Goal: Transaction & Acquisition: Purchase product/service

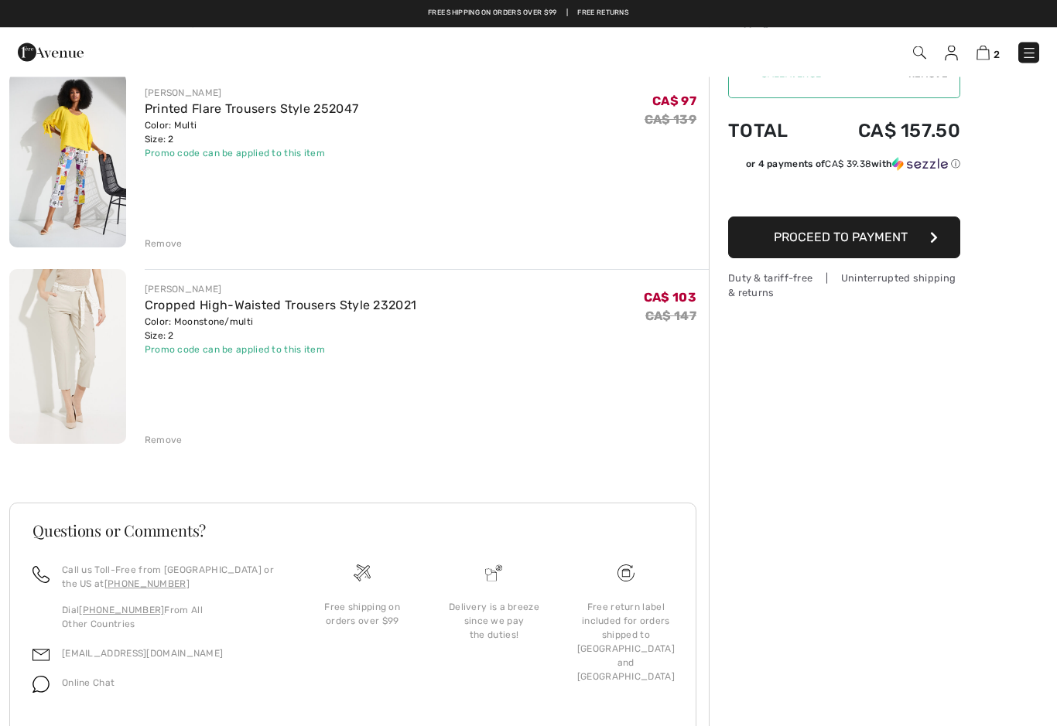
scroll to position [122, 0]
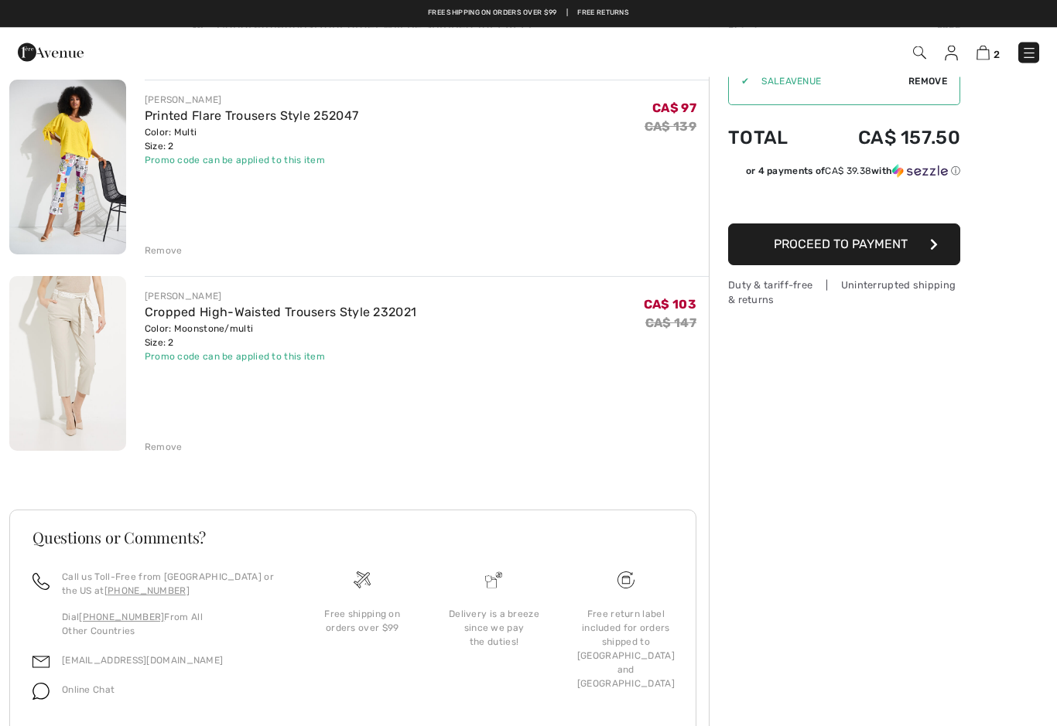
click at [193, 110] on link "Printed Flare Trousers Style 252047" at bounding box center [252, 116] width 214 height 15
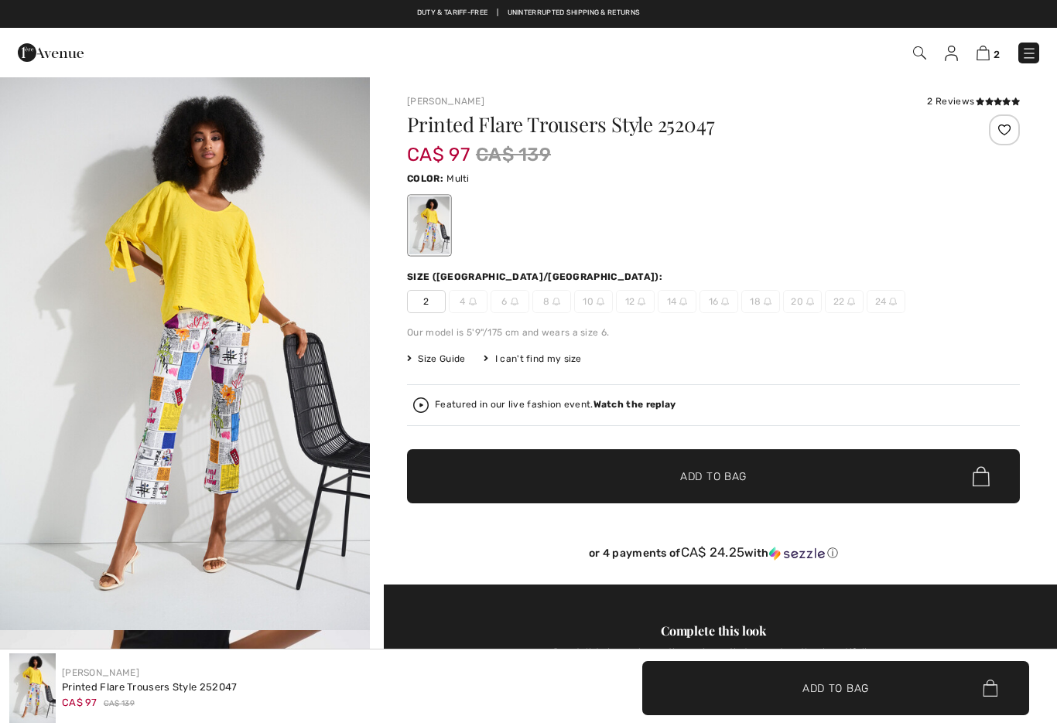
checkbox input "true"
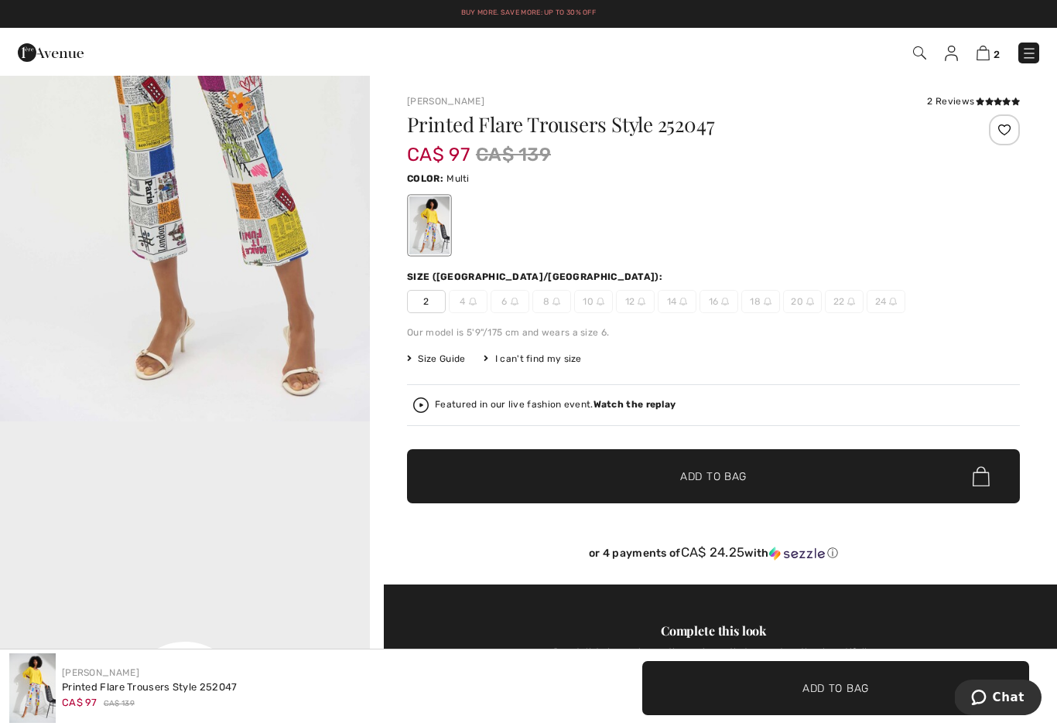
scroll to position [730, 0]
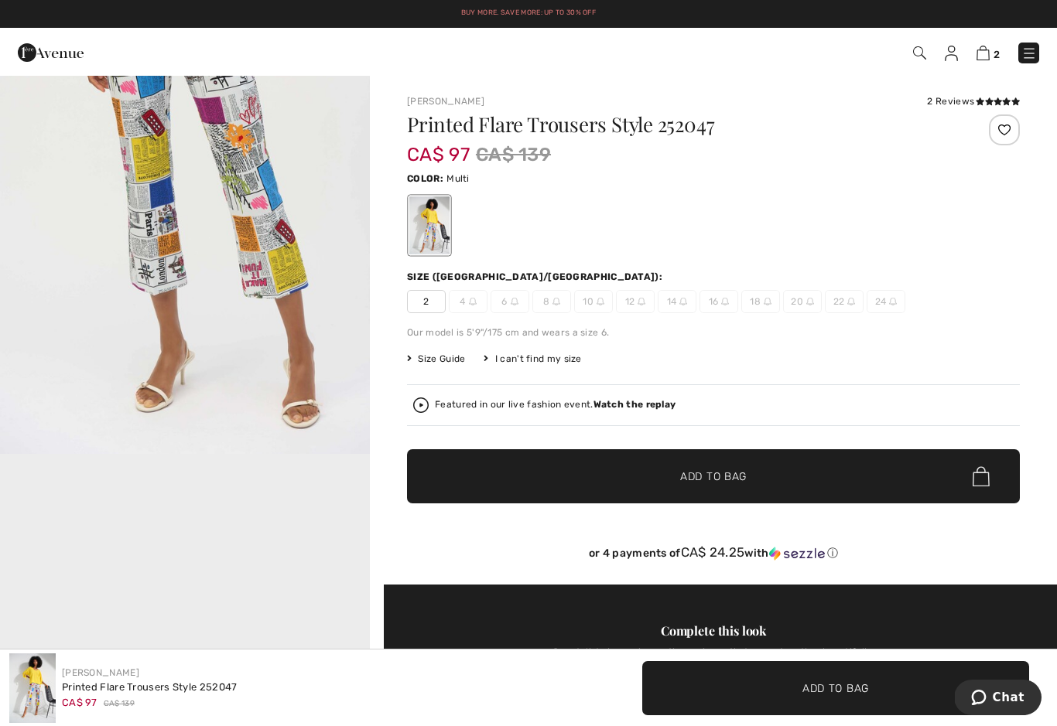
click at [984, 55] on img at bounding box center [982, 53] width 13 height 15
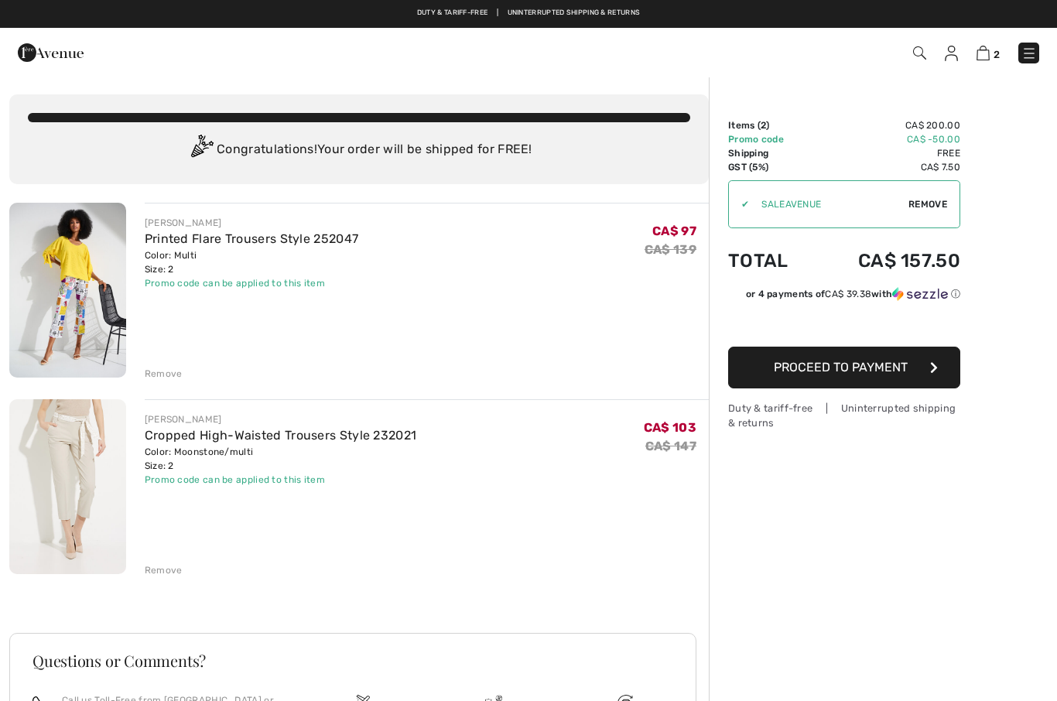
click at [913, 368] on button "Proceed to Payment" at bounding box center [844, 368] width 232 height 42
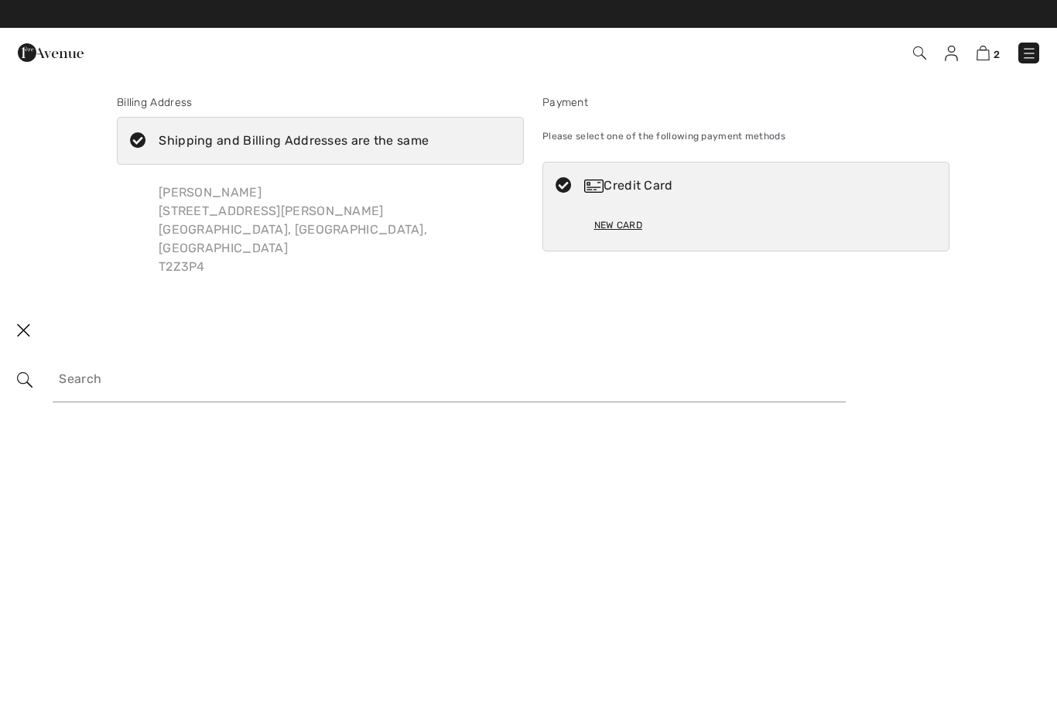
click at [644, 185] on div "Credit Card" at bounding box center [761, 185] width 354 height 19
click at [566, 186] on icon at bounding box center [563, 186] width 41 height 16
click at [616, 219] on div "New Card" at bounding box center [618, 225] width 48 height 26
click at [620, 234] on div "New Card" at bounding box center [618, 225] width 48 height 26
click at [568, 186] on icon at bounding box center [563, 186] width 41 height 16
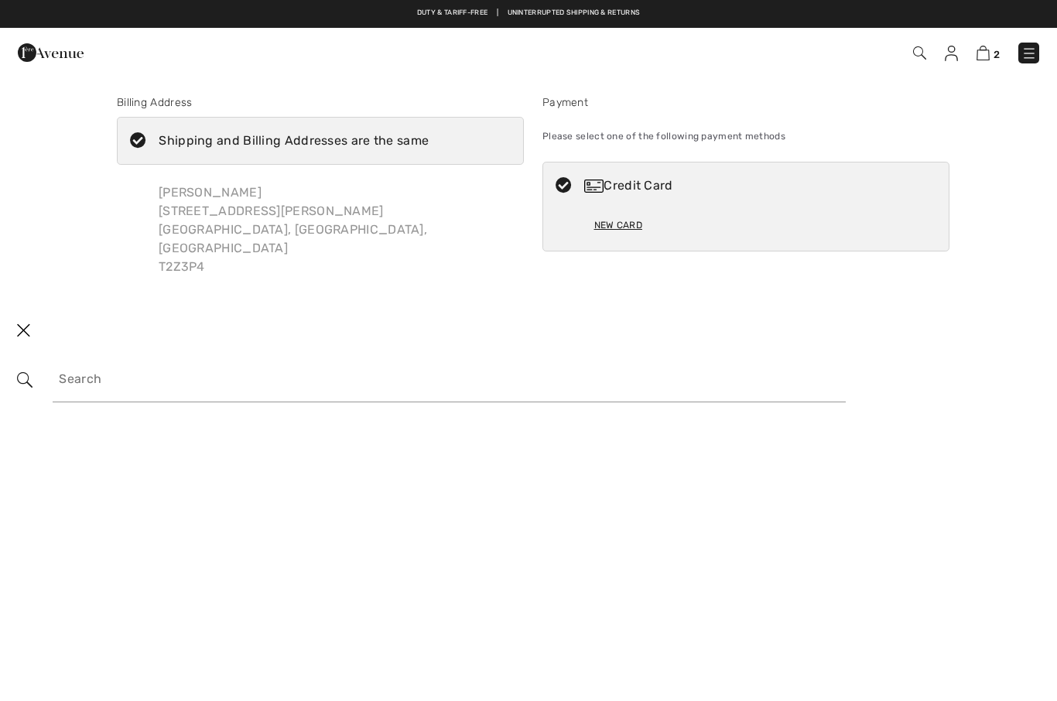
click at [564, 186] on icon at bounding box center [563, 186] width 41 height 16
radio input "true"
click at [987, 58] on img at bounding box center [982, 53] width 13 height 15
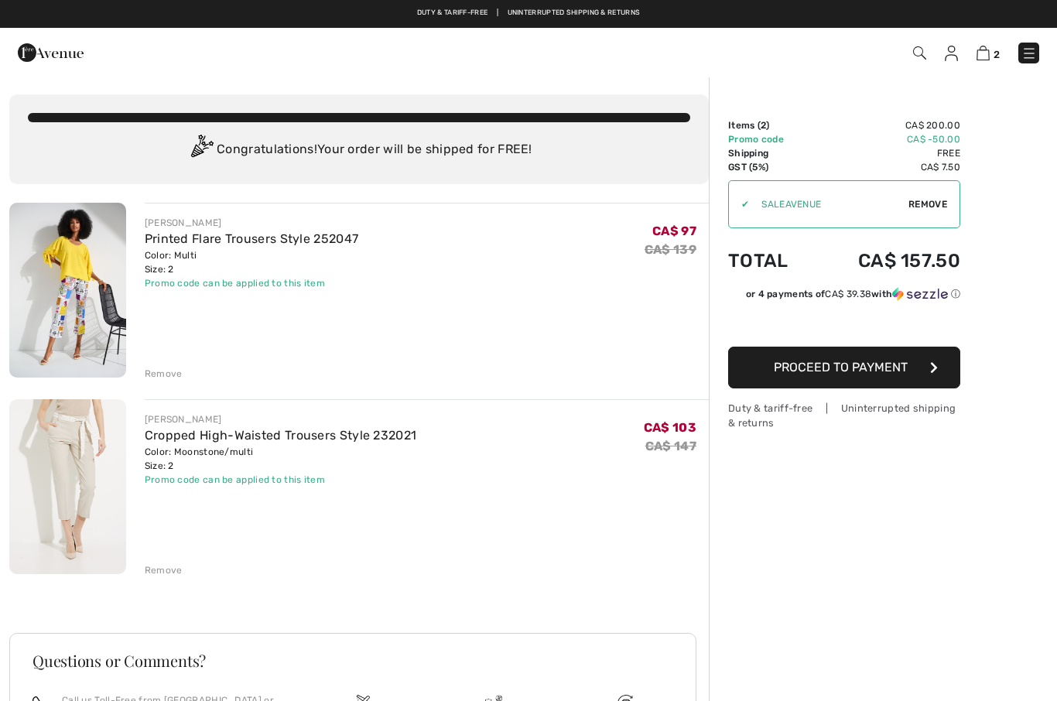
click at [921, 378] on button "Proceed to Payment" at bounding box center [844, 368] width 232 height 42
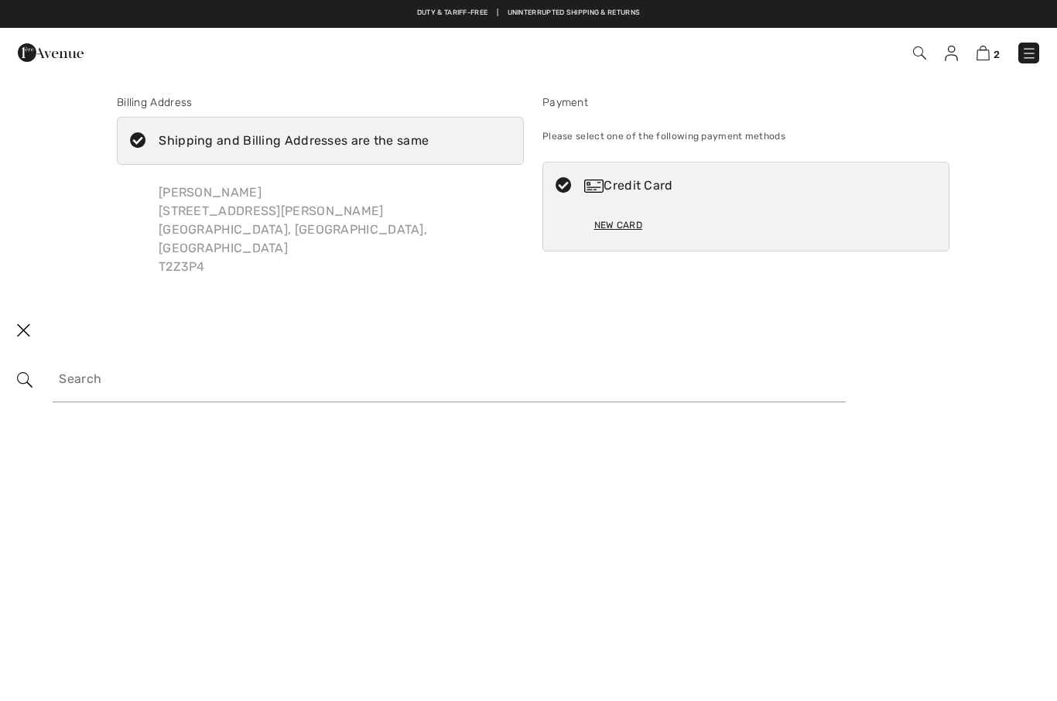
click at [239, 143] on div "Shipping and Billing Addresses are the same" at bounding box center [294, 141] width 270 height 19
click at [429, 143] on input "Shipping and Billing Addresses are the same" at bounding box center [434, 141] width 10 height 46
checkbox input "false"
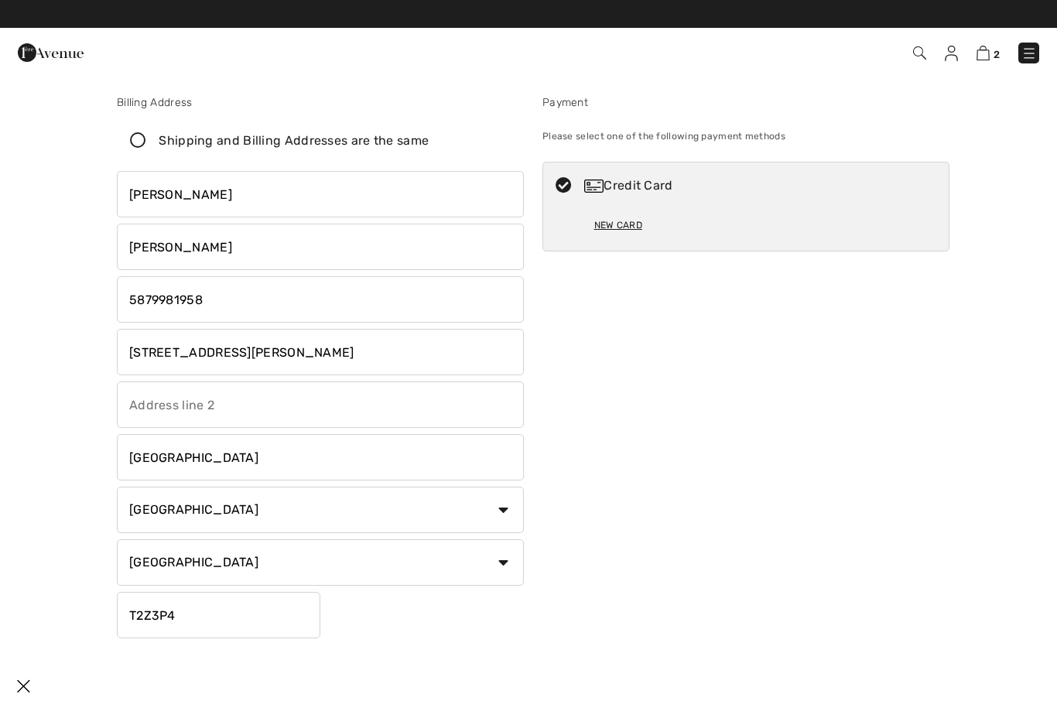
click at [579, 129] on div "Please select one of the following payment methods" at bounding box center [745, 136] width 407 height 39
click at [630, 237] on div "New Card" at bounding box center [618, 225] width 48 height 26
click at [602, 179] on img at bounding box center [593, 185] width 19 height 13
click at [597, 186] on img at bounding box center [593, 185] width 19 height 13
click at [574, 186] on icon at bounding box center [563, 186] width 41 height 16
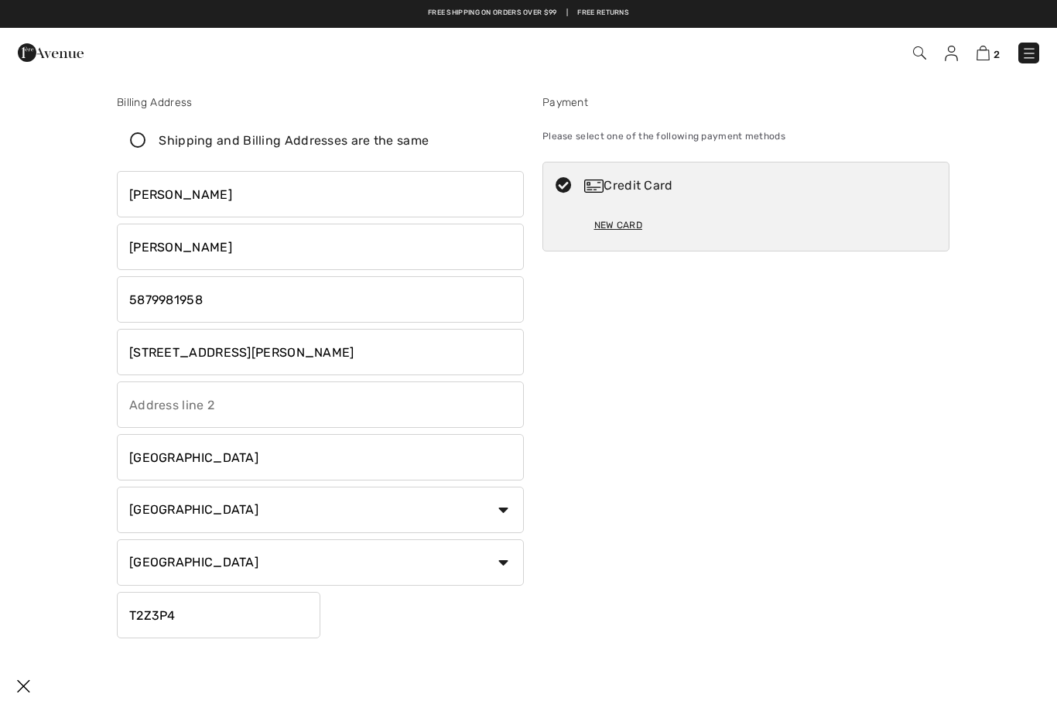
click at [552, 191] on icon at bounding box center [563, 186] width 41 height 16
click at [601, 188] on img at bounding box center [593, 185] width 19 height 13
click at [872, 215] on div "New Card" at bounding box center [746, 230] width 304 height 42
click at [871, 217] on div "New Card" at bounding box center [746, 230] width 304 height 42
click at [592, 171] on div "Credit Card" at bounding box center [745, 185] width 405 height 46
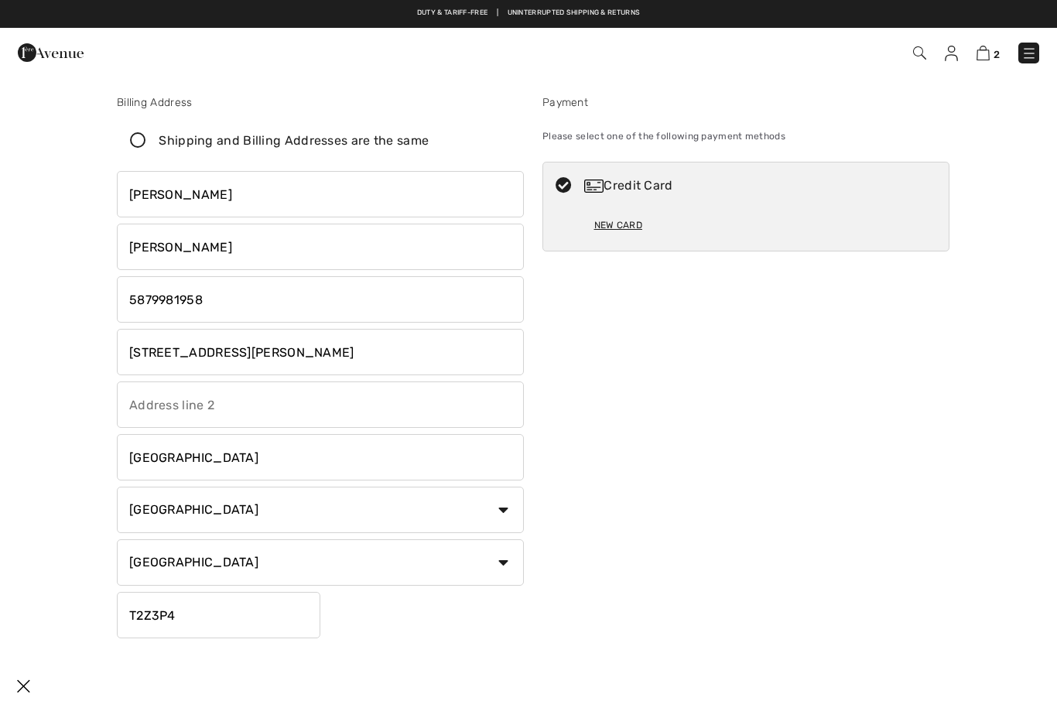
radio input "true"
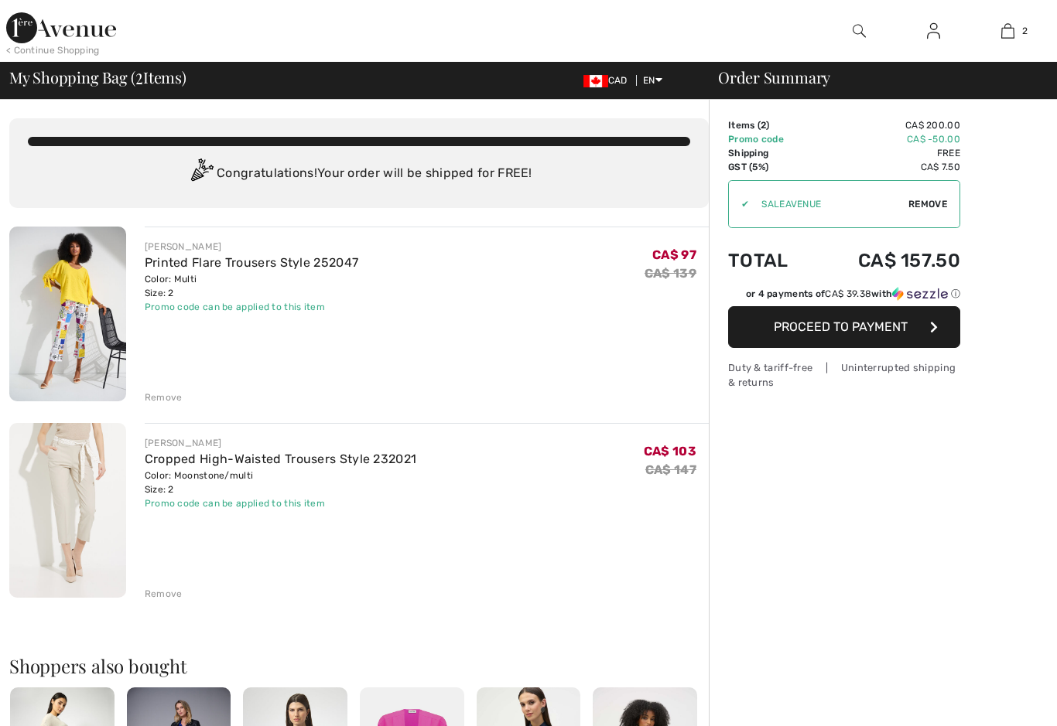
click at [919, 309] on button "Proceed to Payment" at bounding box center [844, 327] width 232 height 42
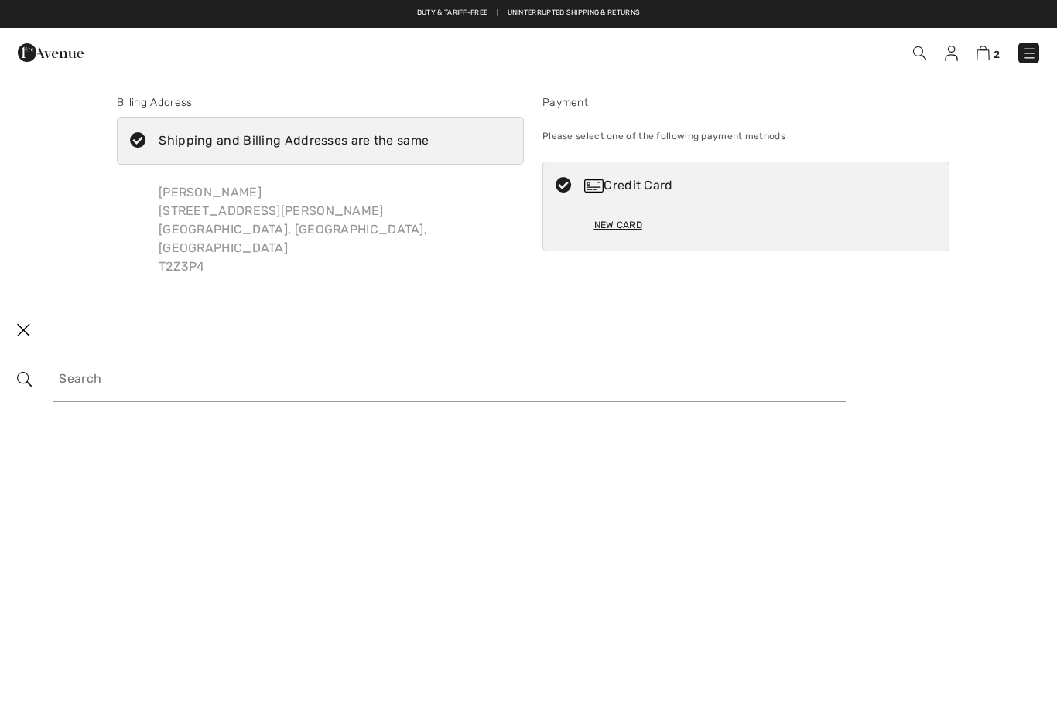
click at [50, 410] on body "We value your privacy We use cookies to enhance your browsing experience, serve…" at bounding box center [528, 363] width 1057 height 726
click at [185, 213] on div "Barbara Miller 26 McKenzie Lake Island SE Calgary, AB, CA T2Z3P4" at bounding box center [335, 230] width 378 height 118
click at [171, 149] on div "Shipping and Billing Addresses are the same" at bounding box center [294, 141] width 270 height 19
click at [429, 149] on input "Shipping and Billing Addresses are the same" at bounding box center [434, 141] width 10 height 46
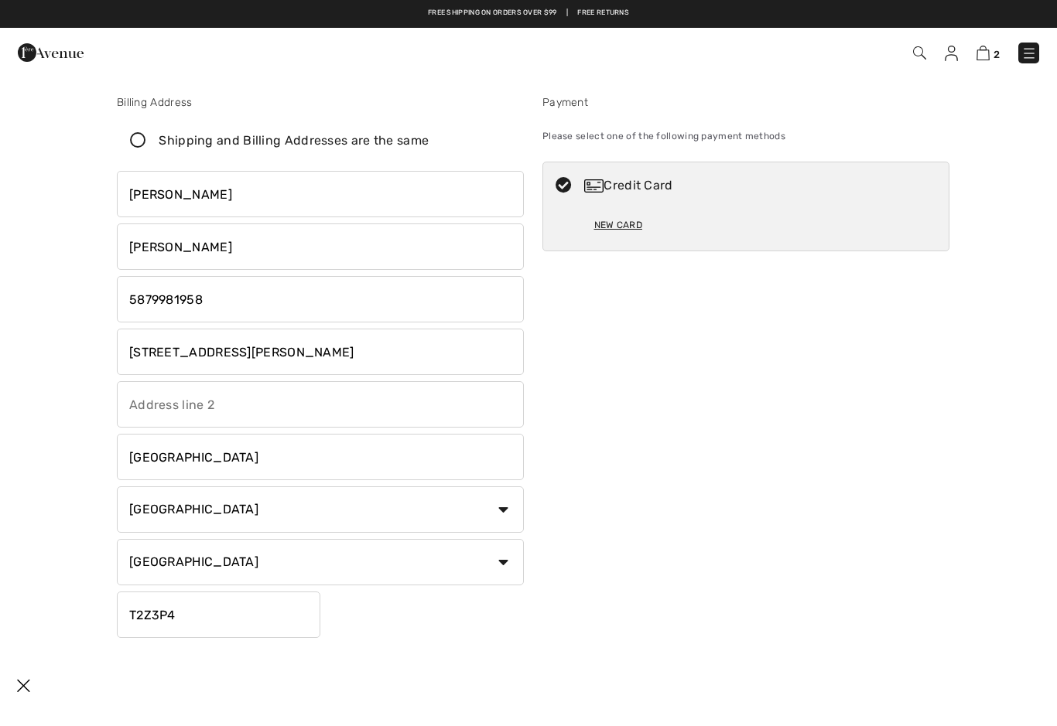
click at [146, 149] on icon at bounding box center [138, 141] width 41 height 16
click at [429, 149] on input "Shipping and Billing Addresses are the same" at bounding box center [434, 141] width 10 height 46
checkbox input "true"
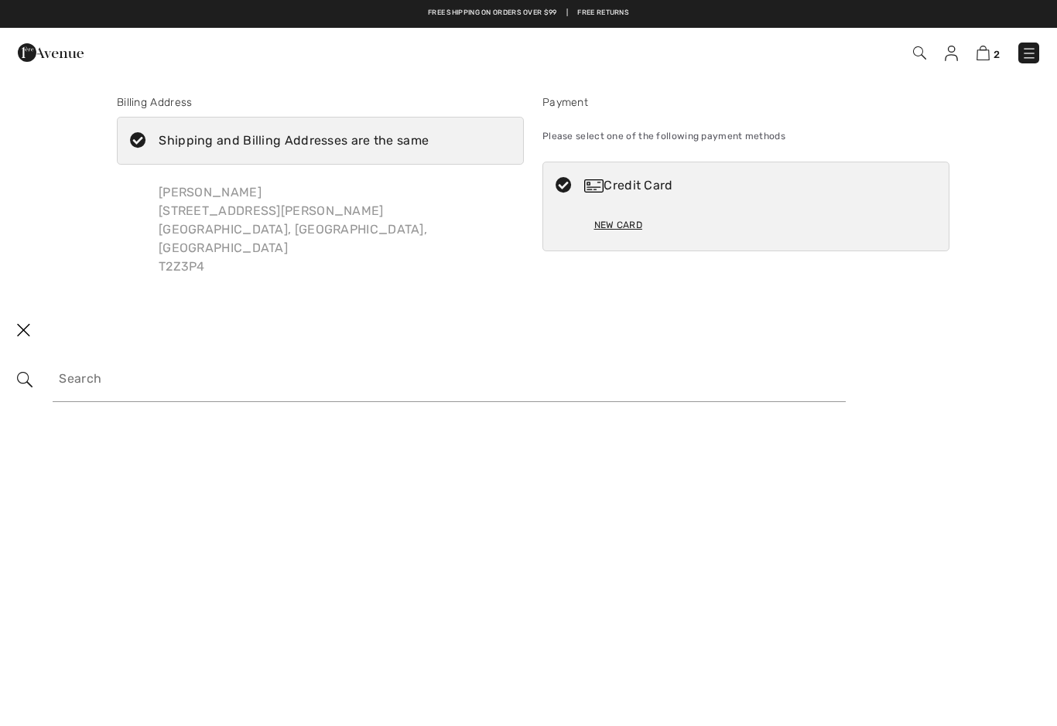
click at [29, 314] on img at bounding box center [23, 331] width 46 height 48
click at [569, 179] on icon at bounding box center [563, 186] width 41 height 16
click at [613, 231] on div "New Card" at bounding box center [618, 225] width 48 height 26
click at [614, 231] on div "New Card" at bounding box center [618, 225] width 48 height 26
radio input "true"
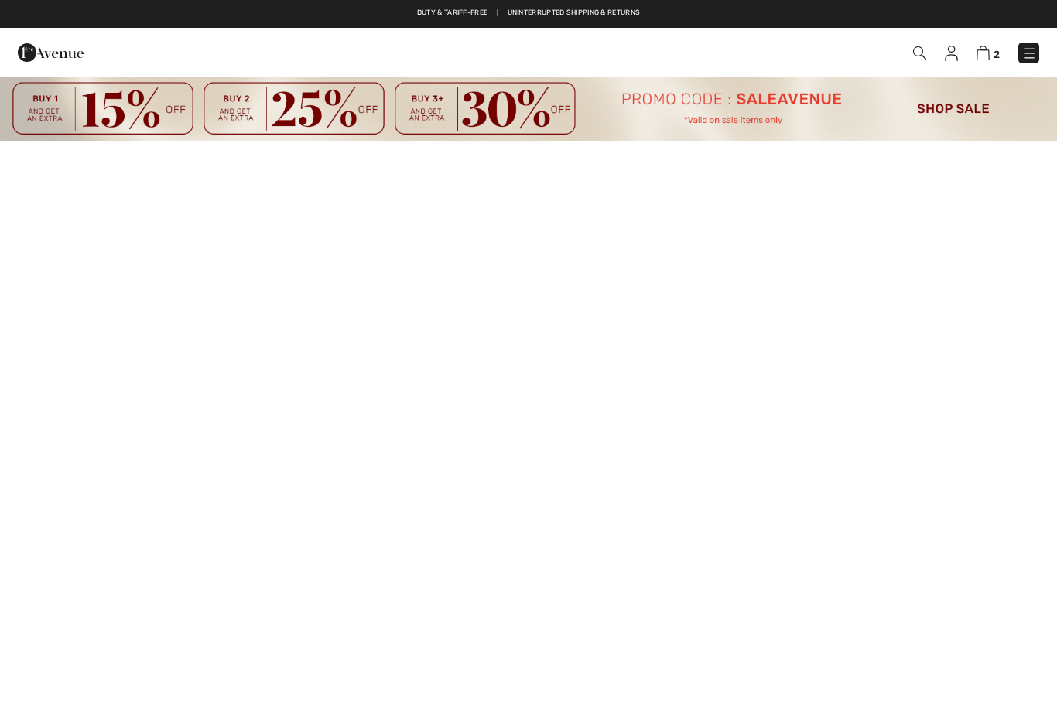
click at [990, 53] on img at bounding box center [982, 53] width 13 height 15
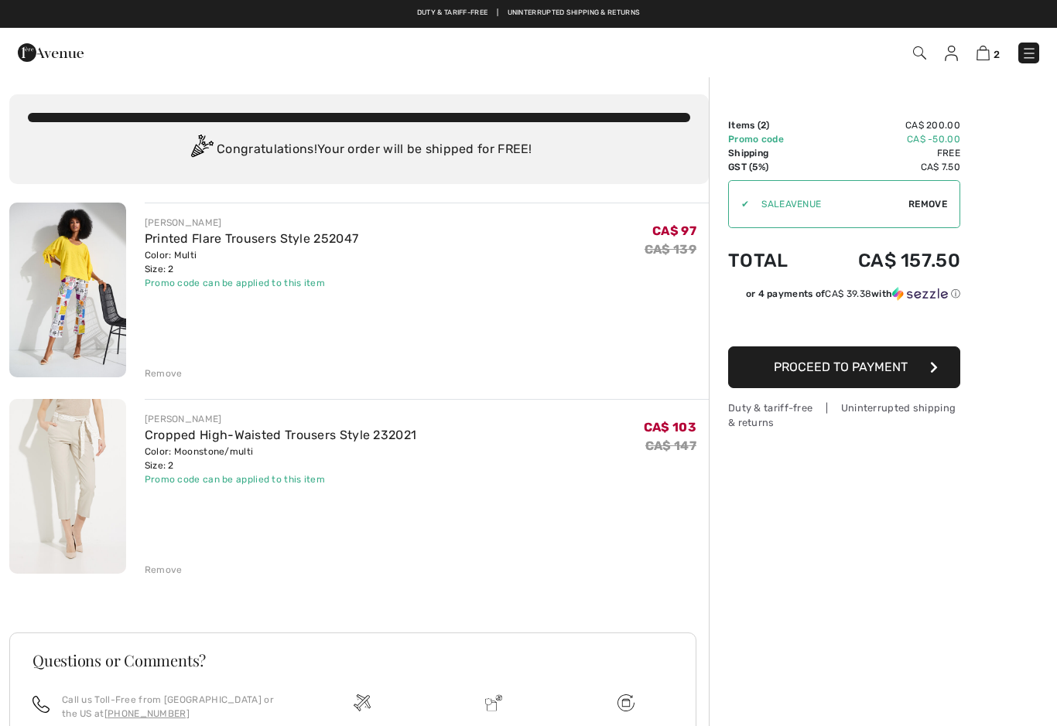
click at [925, 369] on button "Proceed to Payment" at bounding box center [844, 368] width 232 height 42
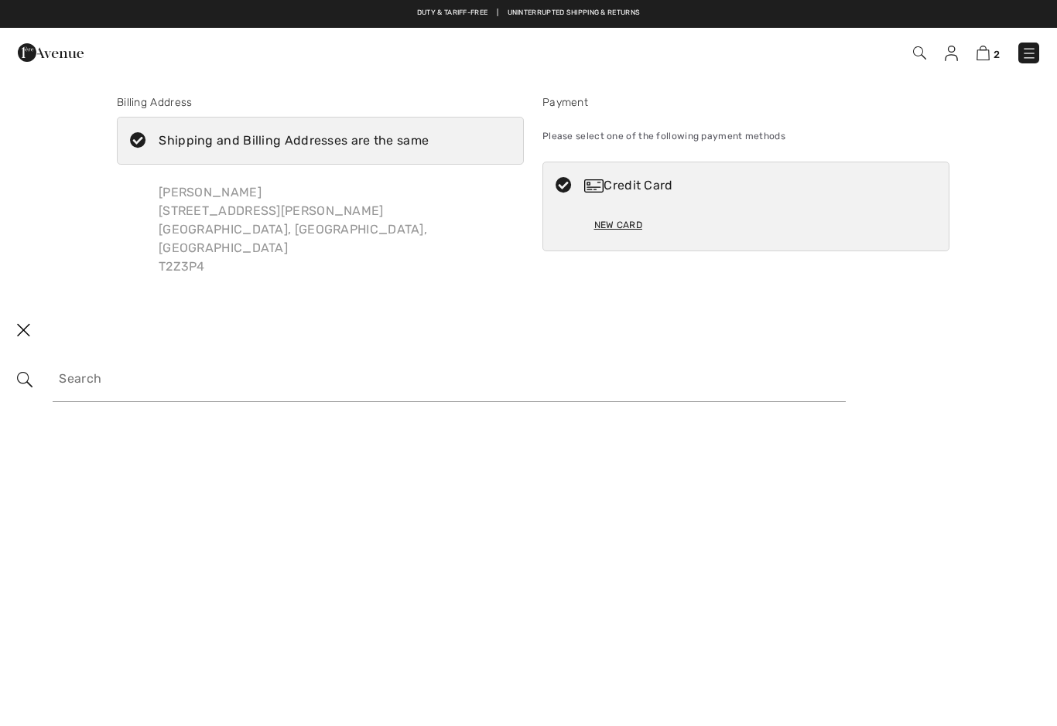
click at [747, 197] on div "Credit Card" at bounding box center [745, 185] width 405 height 46
click at [748, 224] on div "New Card" at bounding box center [746, 230] width 304 height 42
radio input "true"
click at [193, 217] on div "Barbara Miller 26 McKenzie Lake Island SE Calgary, AB, CA T2Z3P4" at bounding box center [335, 230] width 378 height 118
click at [183, 142] on div "Shipping and Billing Addresses are the same" at bounding box center [294, 141] width 270 height 19
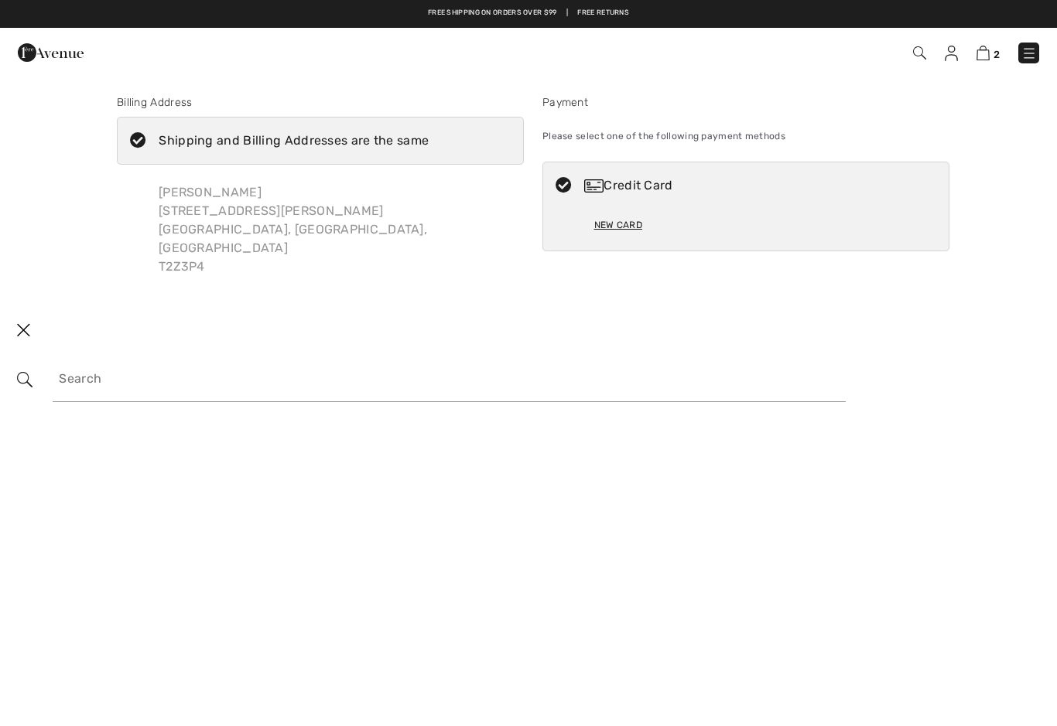
click at [429, 142] on input "Shipping and Billing Addresses are the same" at bounding box center [434, 141] width 10 height 46
checkbox input "false"
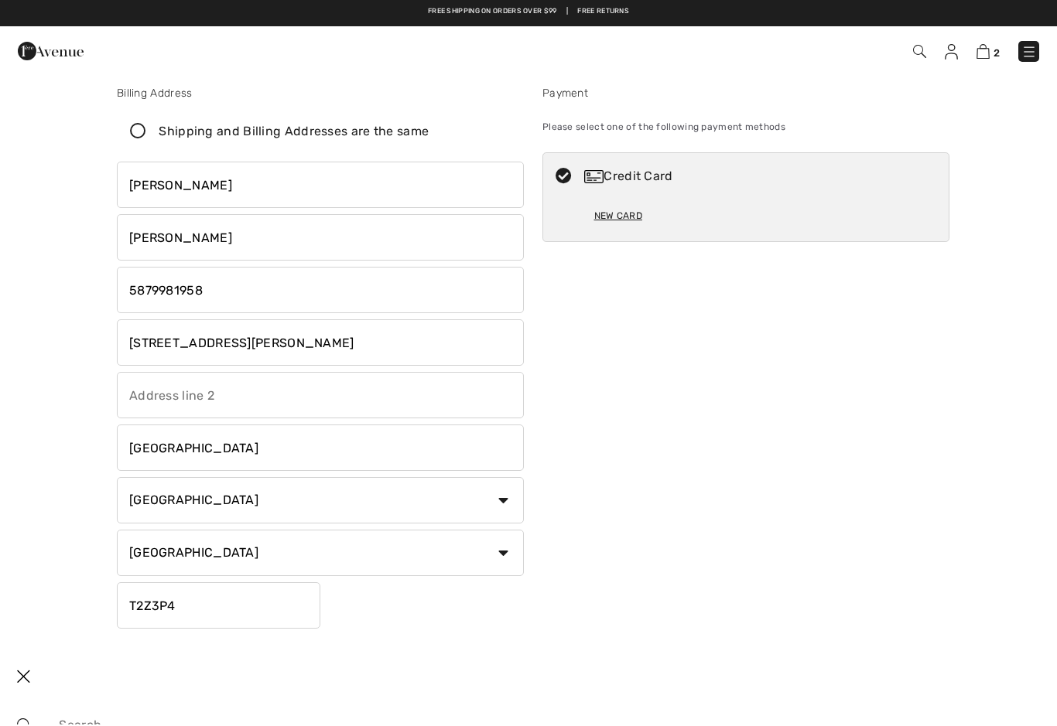
scroll to position [6, 0]
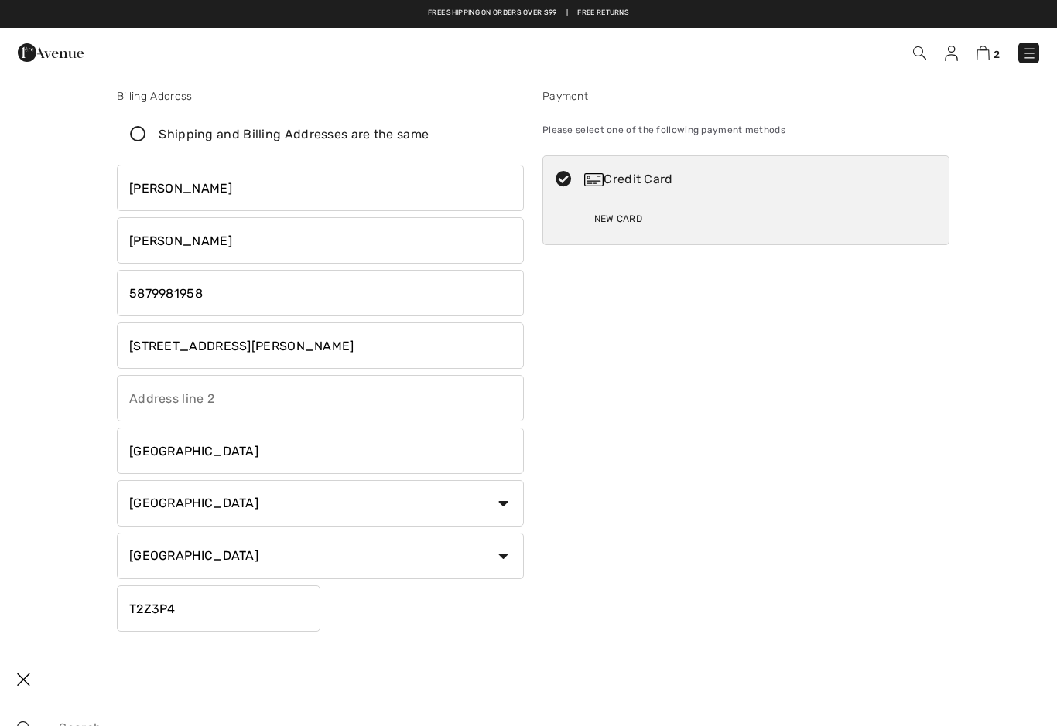
click at [28, 689] on img at bounding box center [23, 681] width 46 height 48
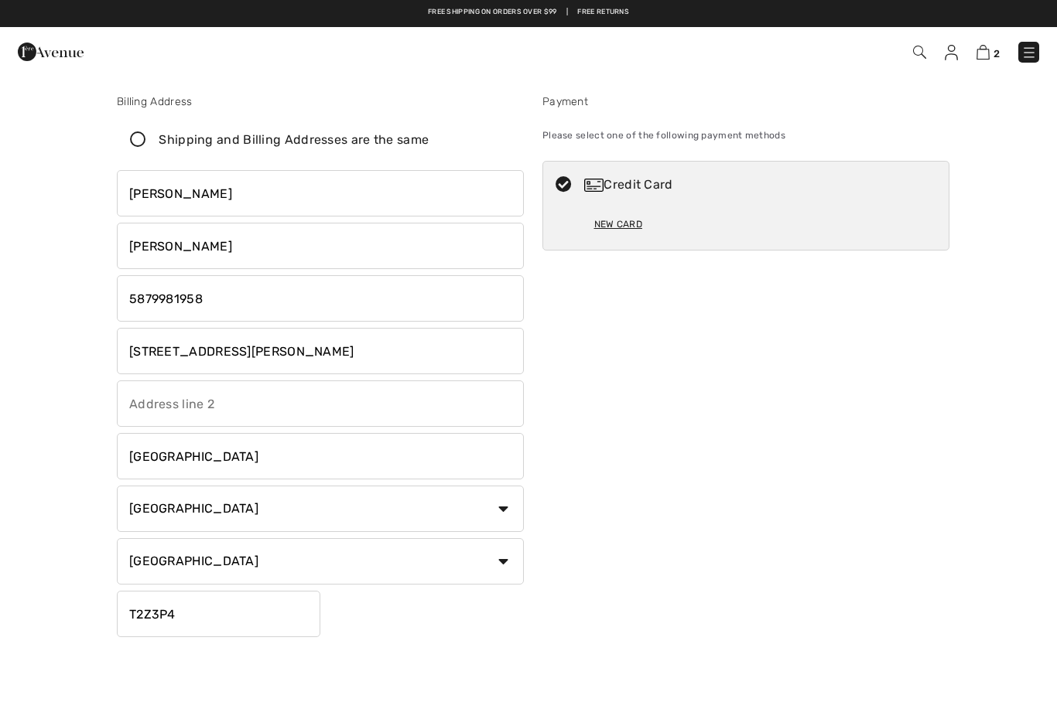
click at [733, 203] on div "Credit Card" at bounding box center [745, 185] width 405 height 46
click at [569, 181] on icon at bounding box center [563, 186] width 41 height 16
click at [682, 196] on div "Credit Card" at bounding box center [745, 185] width 405 height 46
click at [692, 187] on div "Credit Card" at bounding box center [761, 185] width 354 height 19
click at [733, 132] on div "Please select one of the following payment methods" at bounding box center [745, 136] width 407 height 39
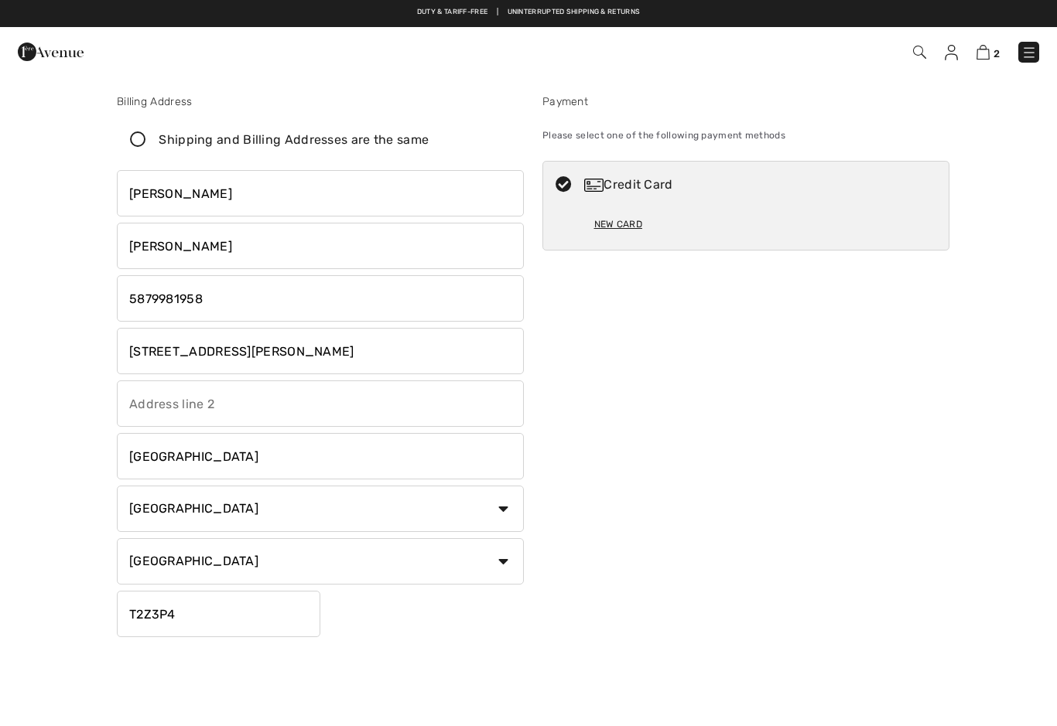
click at [720, 192] on div "Credit Card" at bounding box center [761, 185] width 354 height 19
click at [615, 223] on div "New Card" at bounding box center [618, 225] width 48 height 26
radio input "true"
click at [138, 144] on icon at bounding box center [138, 141] width 41 height 16
click at [429, 144] on input "Shipping and Billing Addresses are the same" at bounding box center [434, 141] width 10 height 46
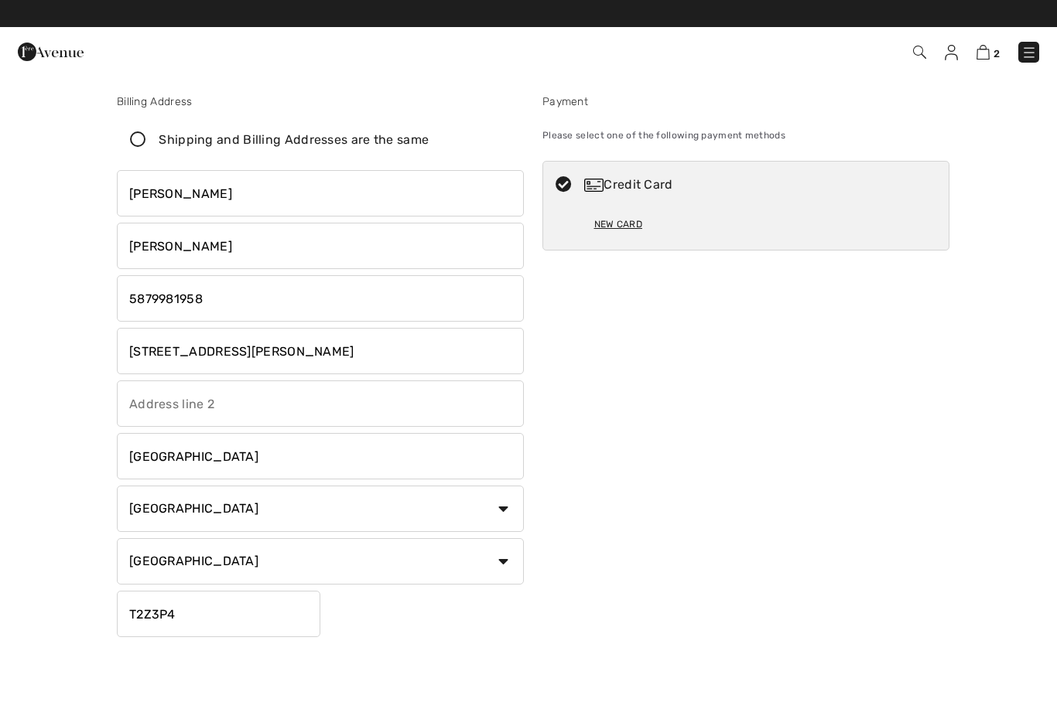
checkbox input "true"
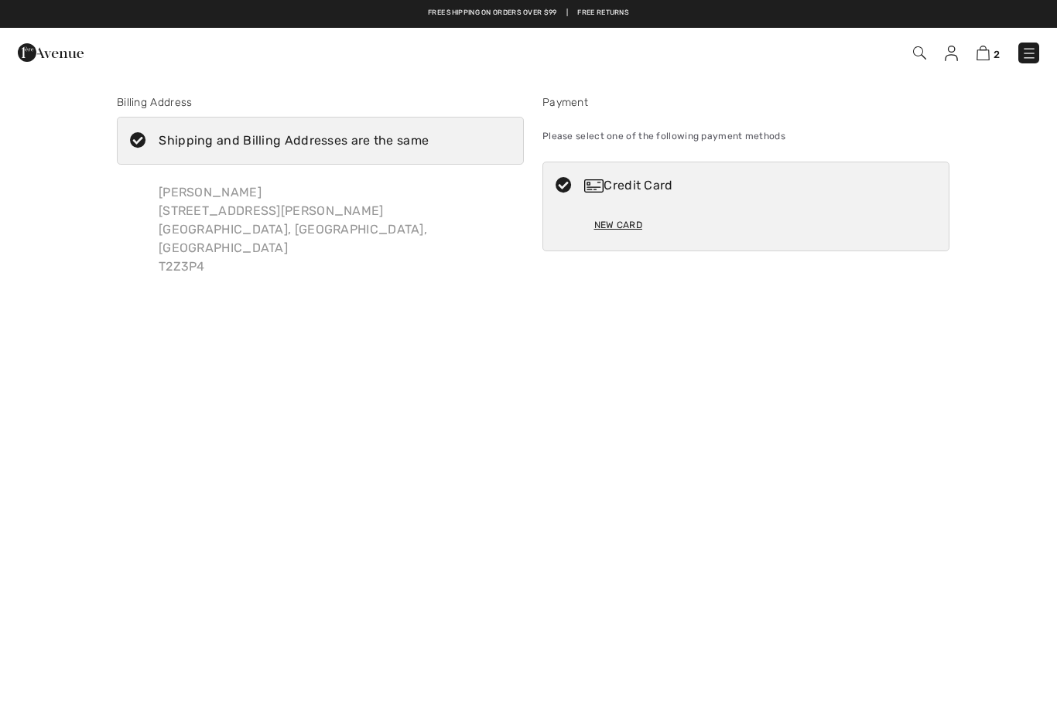
click at [569, 190] on icon at bounding box center [563, 186] width 41 height 16
click at [576, 195] on div "Credit Card" at bounding box center [745, 185] width 405 height 46
click at [568, 189] on icon at bounding box center [563, 186] width 41 height 16
click at [562, 186] on icon at bounding box center [563, 186] width 41 height 16
click at [567, 189] on icon at bounding box center [563, 186] width 41 height 16
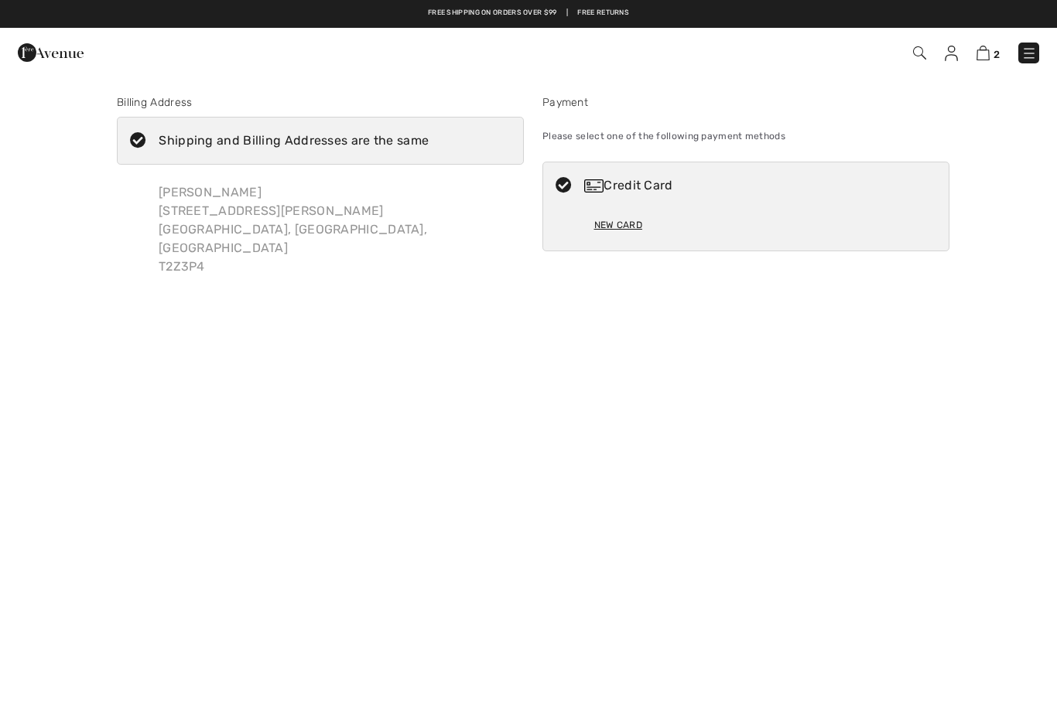
radio input "true"
click at [648, 189] on div "Credit Card" at bounding box center [761, 185] width 354 height 19
click at [561, 190] on icon at bounding box center [563, 186] width 41 height 16
click at [628, 230] on div "New Card" at bounding box center [618, 225] width 48 height 26
radio input "true"
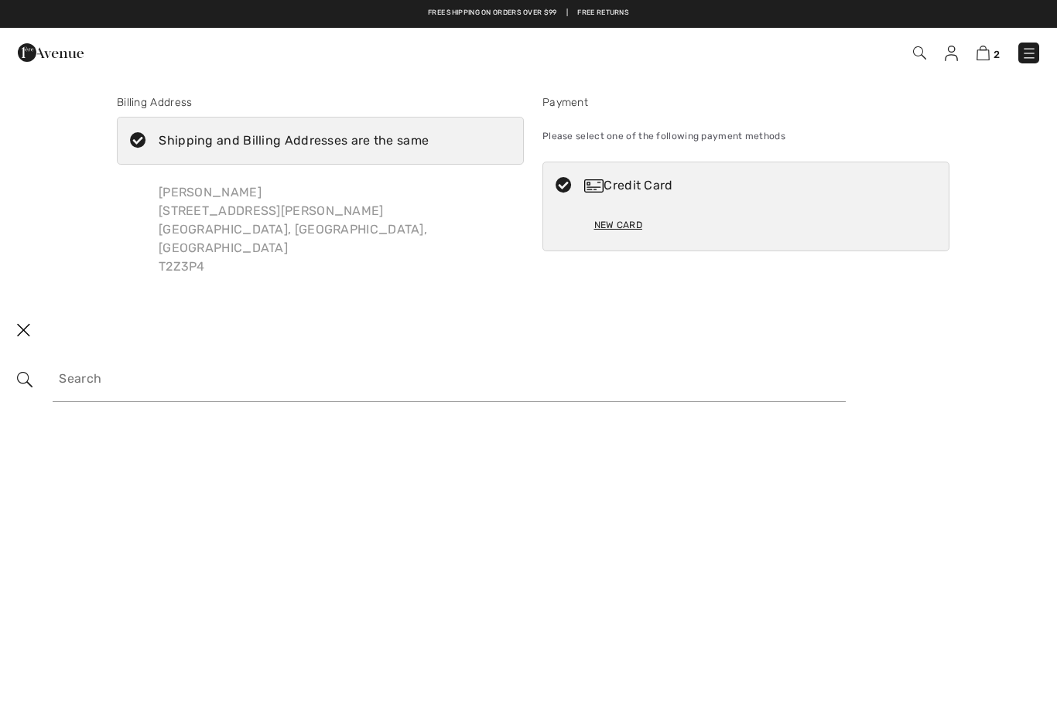
click at [949, 57] on img at bounding box center [951, 53] width 13 height 15
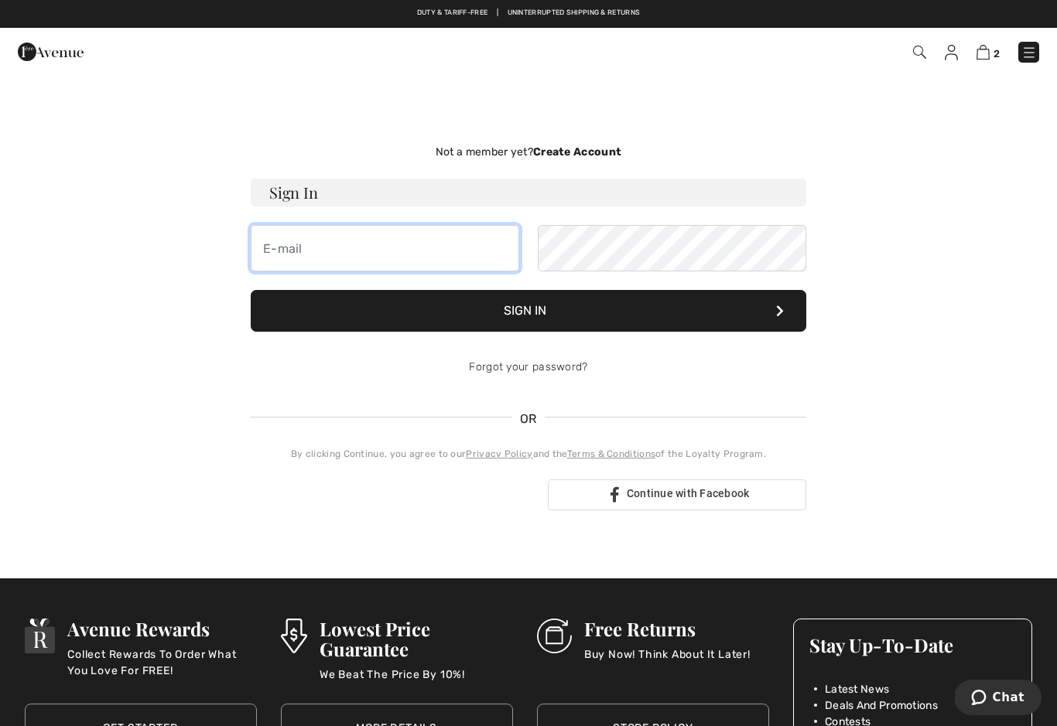
click at [286, 259] on input "email" at bounding box center [385, 248] width 268 height 46
type input "[EMAIL_ADDRESS][DOMAIN_NAME]"
click at [741, 323] on button "Sign In" at bounding box center [528, 311] width 555 height 42
click at [780, 306] on icon at bounding box center [780, 311] width 8 height 12
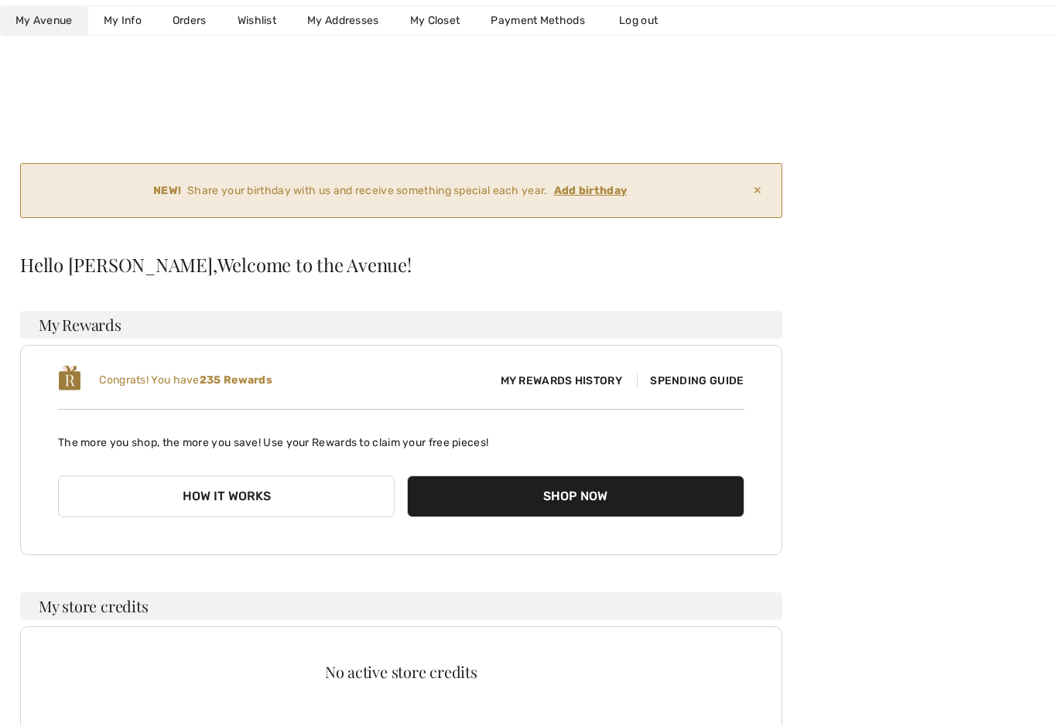
scroll to position [9, 0]
click at [602, 197] on ins "Add birthday" at bounding box center [590, 190] width 73 height 13
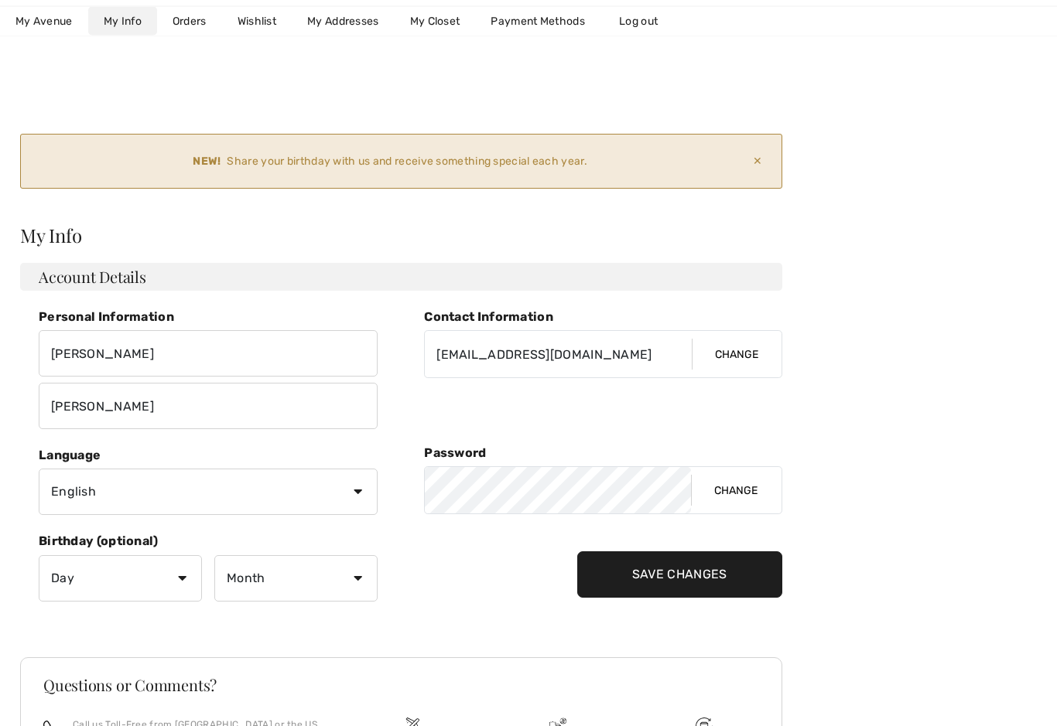
scroll to position [36, 0]
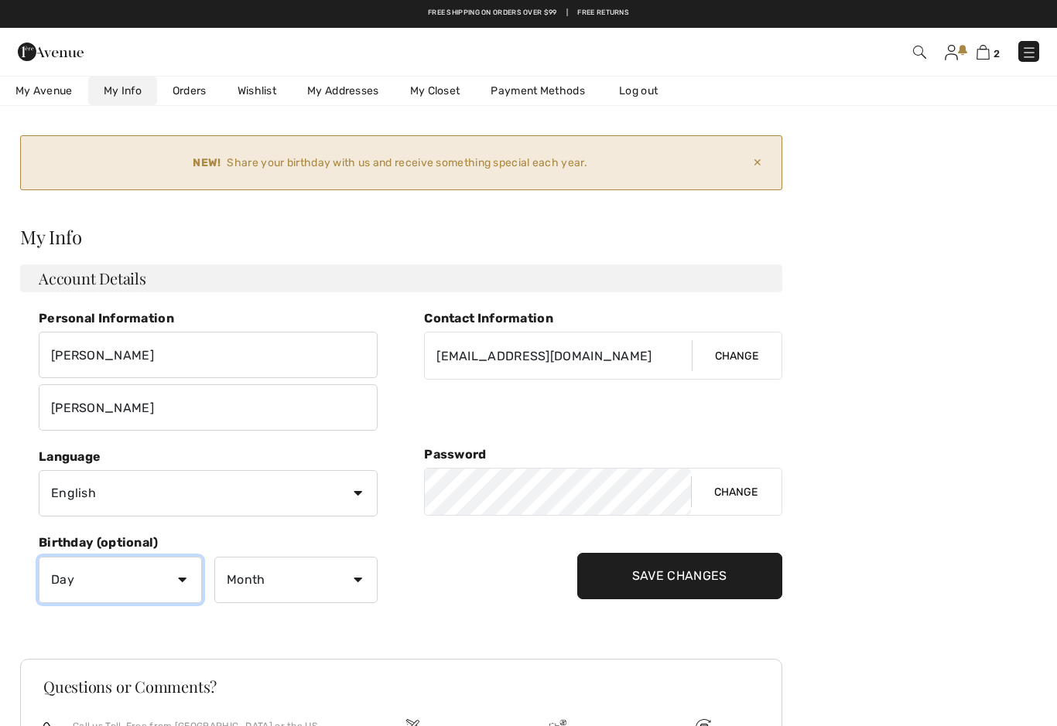
click at [185, 568] on select "Day 1 2 3 4 5 6 7 8 9 10 11 12 13 14 15 16 17 18 19 20 21 22 23 24 25 26 27 28 …" at bounding box center [120, 580] width 163 height 46
select select "17"
click at [361, 577] on select "Month January February March April May June July August September October Novem…" at bounding box center [295, 580] width 163 height 46
select select "5"
click at [955, 552] on div "NEW! Share your birthday with us and receive something special each year. Add b…" at bounding box center [529, 524] width 1020 height 784
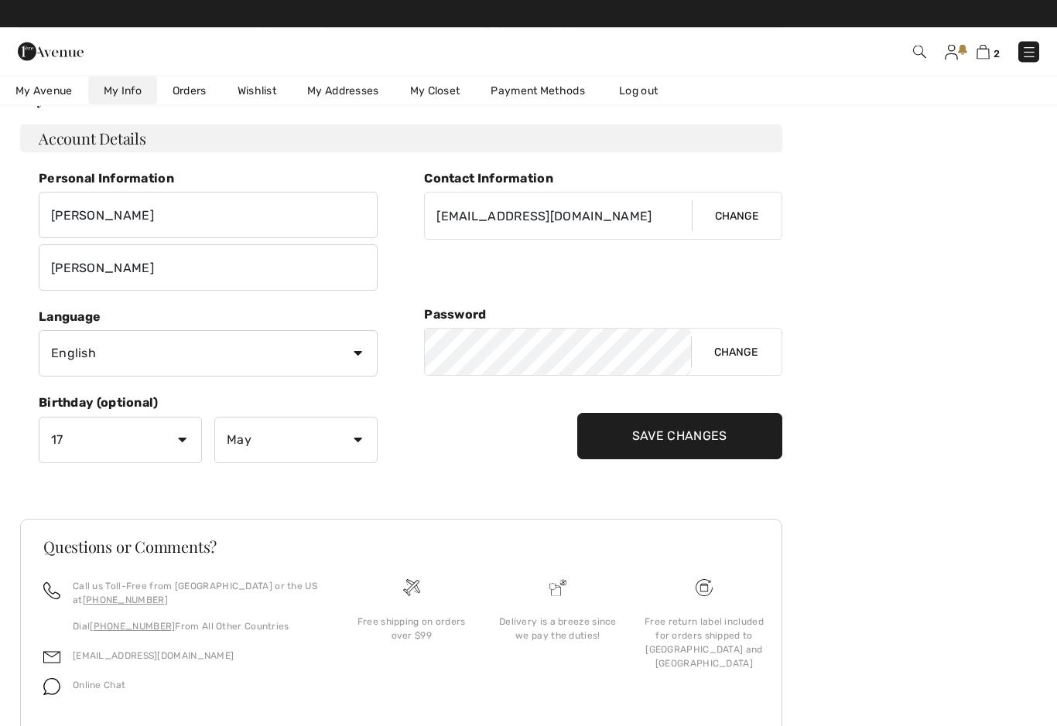
scroll to position [176, 0]
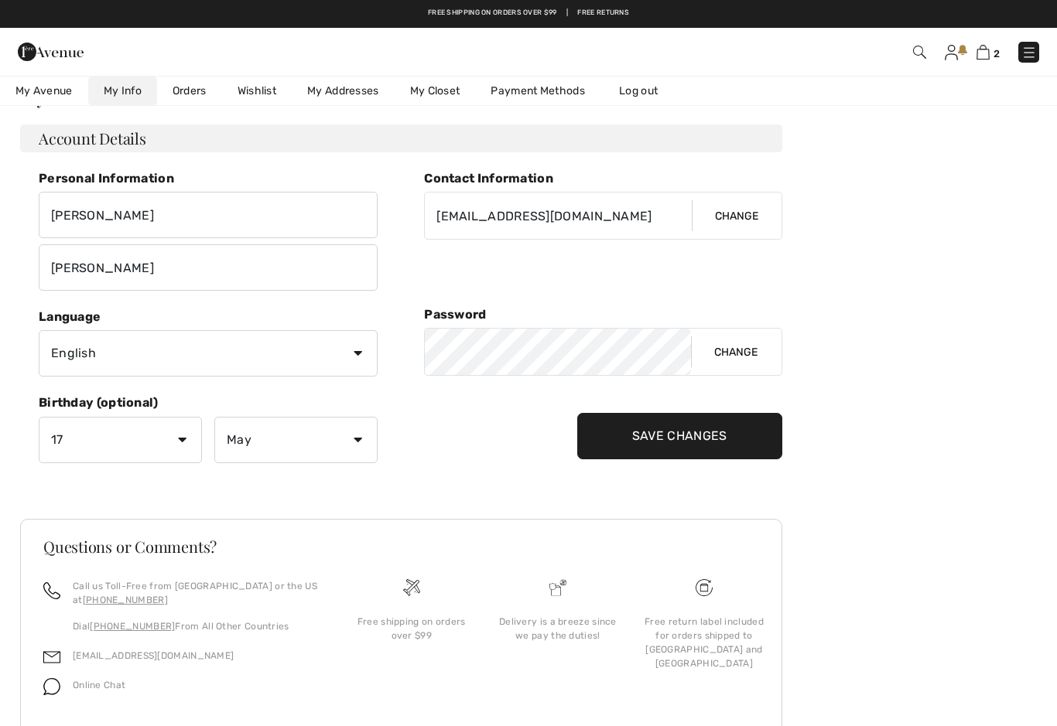
click at [695, 446] on input "Save Changes" at bounding box center [679, 436] width 205 height 46
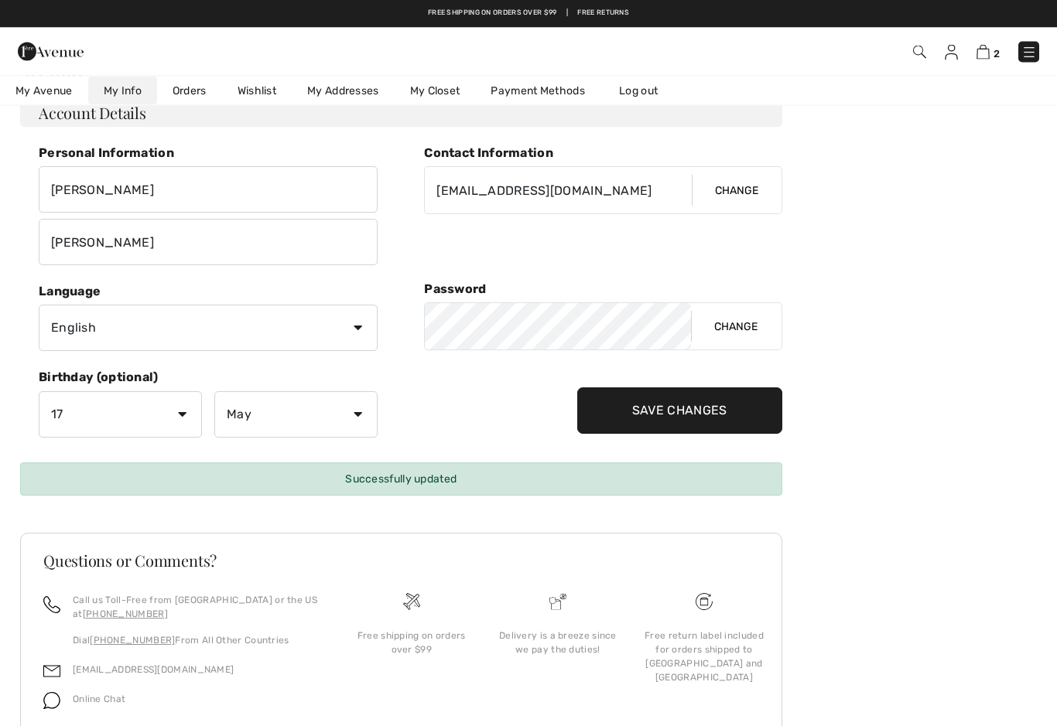
scroll to position [0, 0]
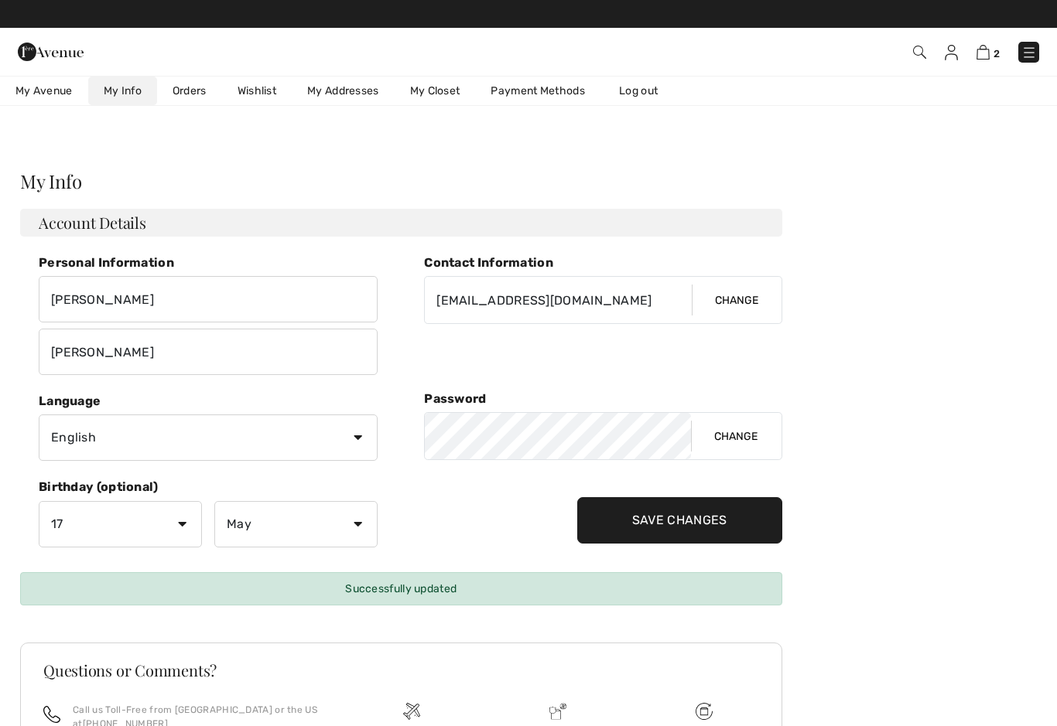
click at [987, 60] on img at bounding box center [982, 52] width 13 height 15
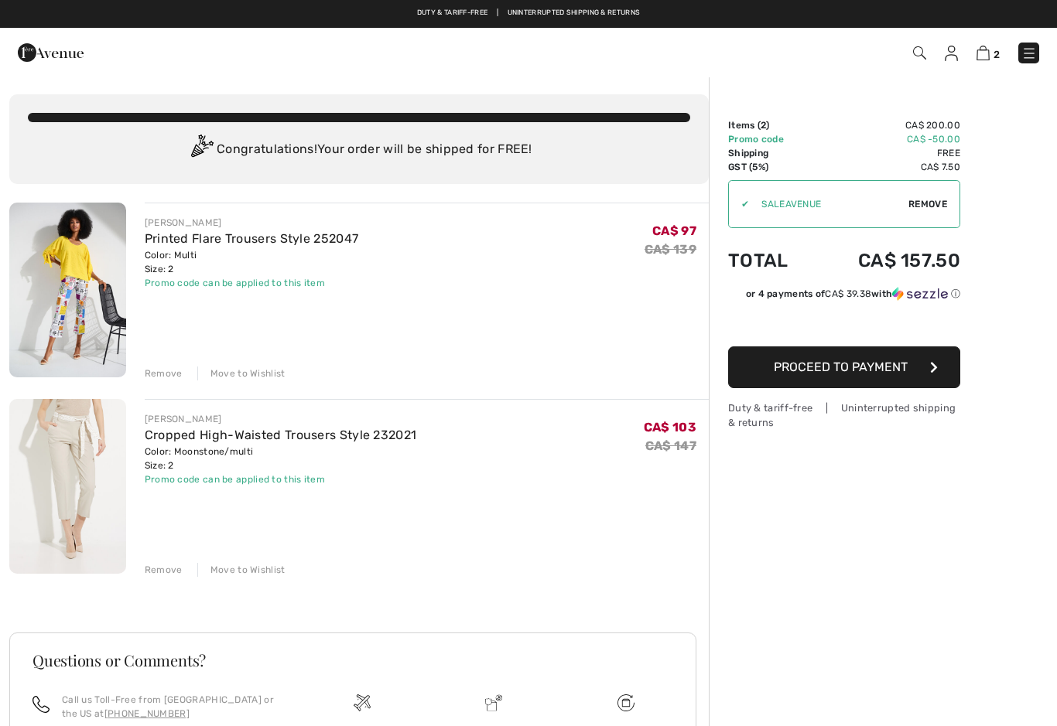
click at [940, 377] on button "Proceed to Payment" at bounding box center [844, 368] width 232 height 42
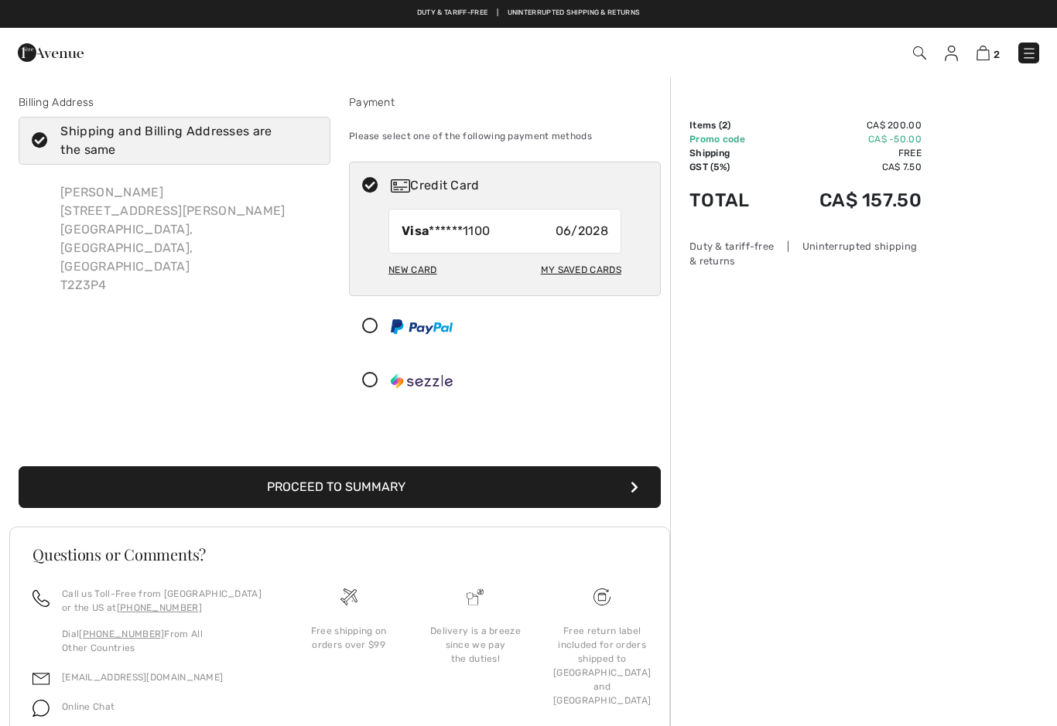
click at [614, 271] on div "My Saved Cards" at bounding box center [581, 270] width 80 height 26
radio input "true"
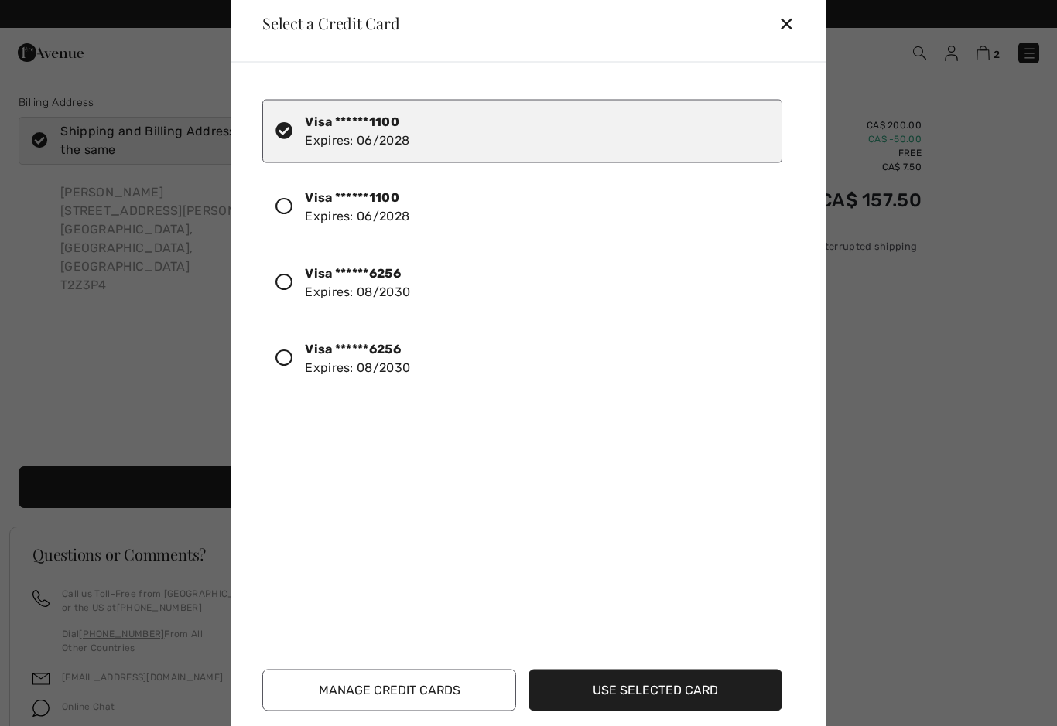
click at [292, 351] on icon at bounding box center [283, 357] width 17 height 17
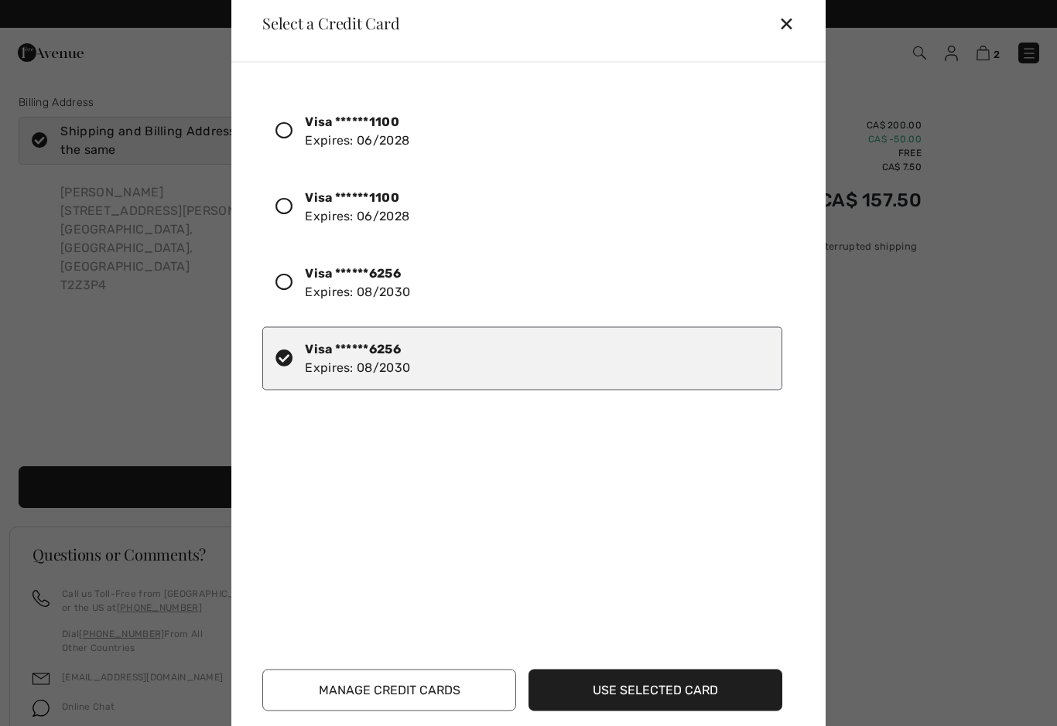
click at [688, 703] on button "Use Selected Card" at bounding box center [655, 690] width 254 height 42
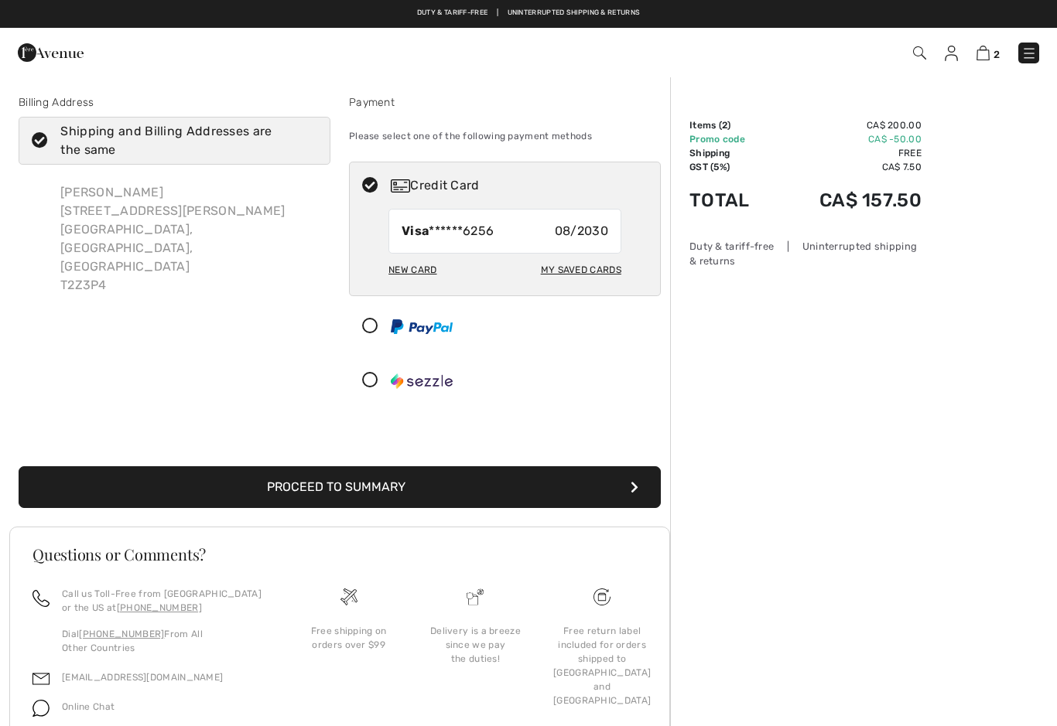
click at [612, 490] on button "Proceed to Summary" at bounding box center [340, 488] width 642 height 42
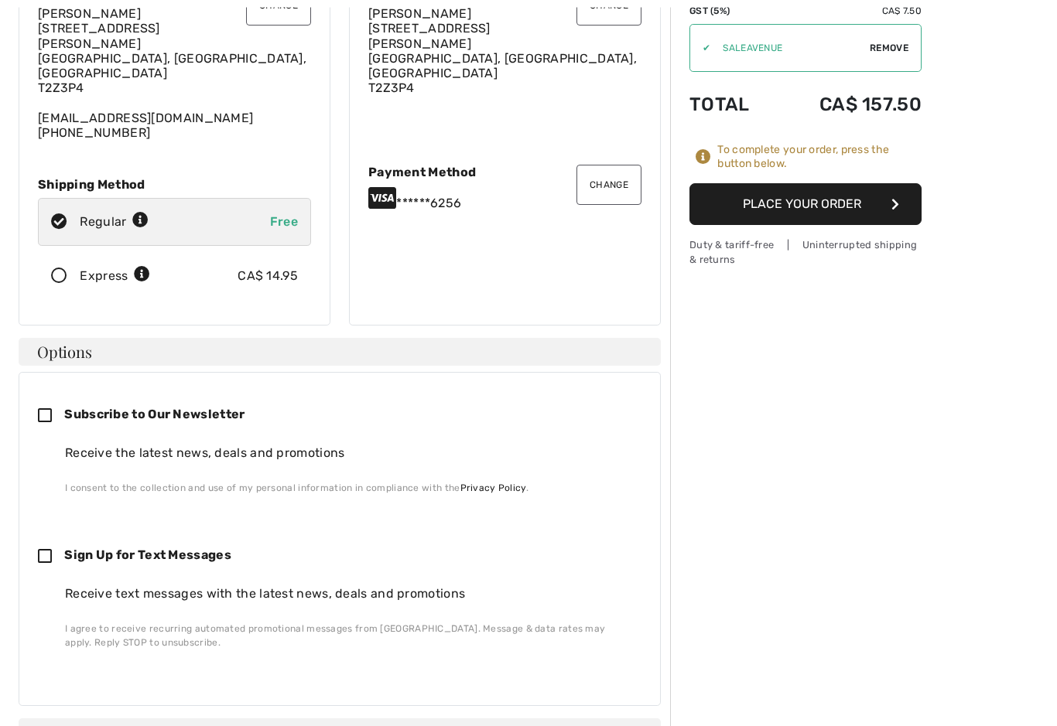
scroll to position [156, 0]
click at [60, 268] on icon at bounding box center [59, 276] width 41 height 16
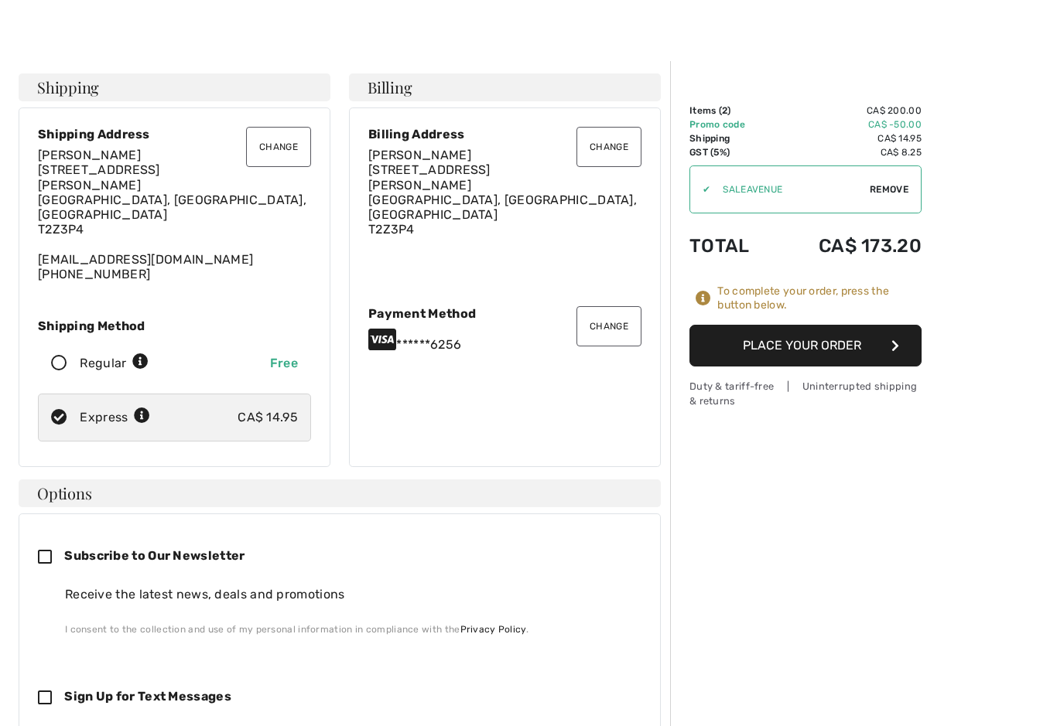
scroll to position [25, 0]
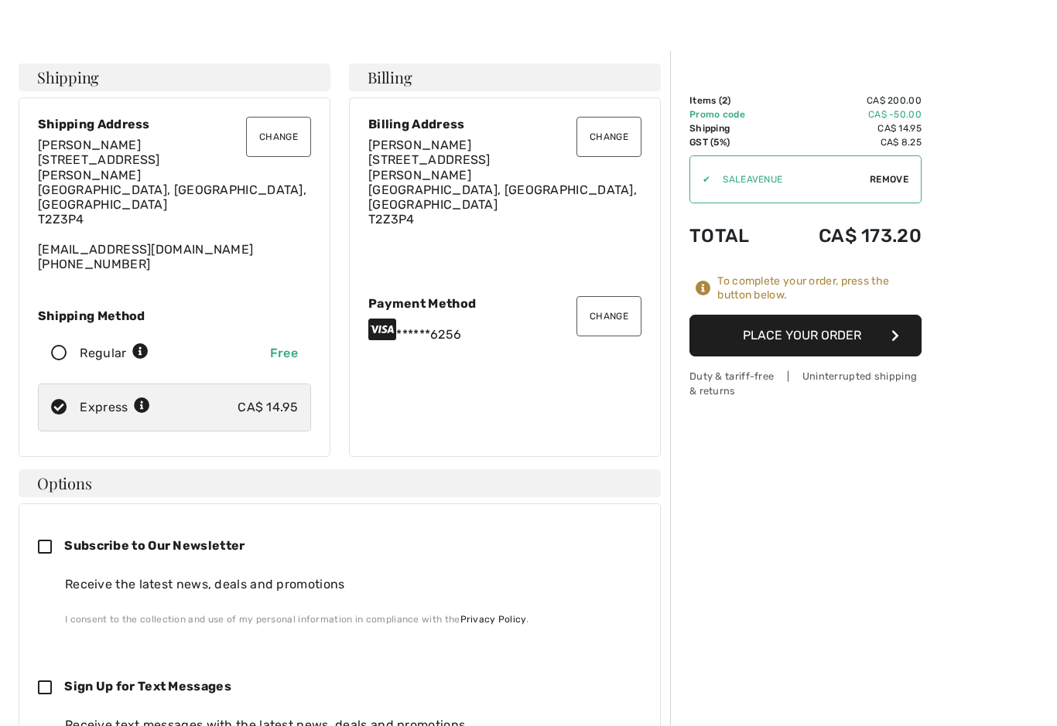
click at [63, 346] on icon at bounding box center [59, 354] width 41 height 16
radio input "true"
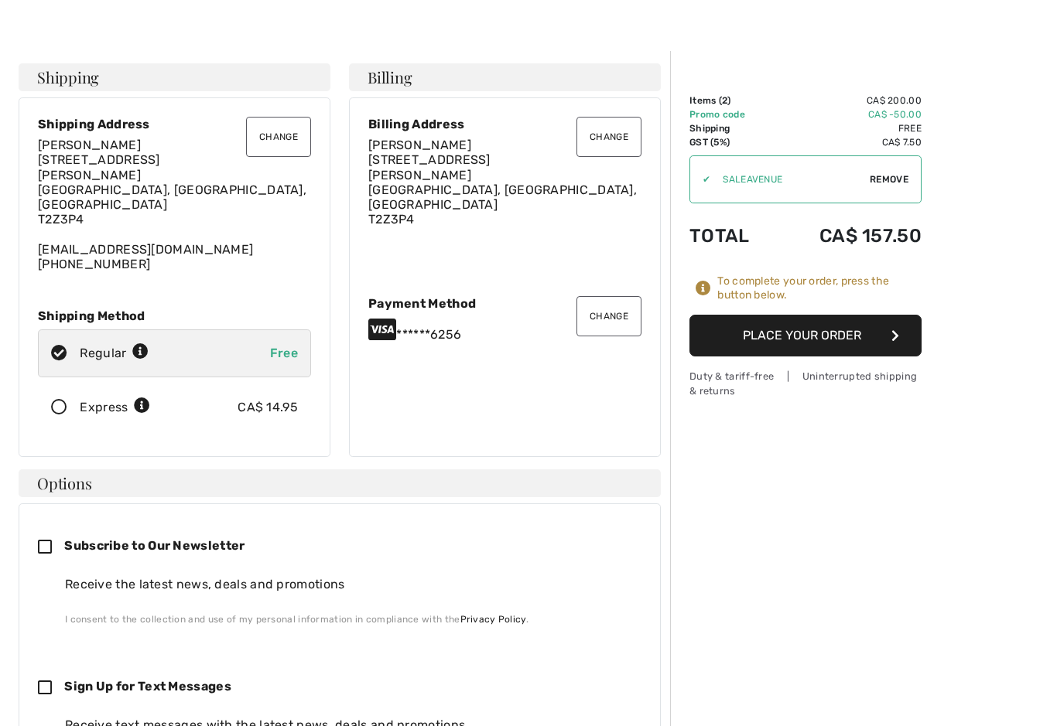
click at [137, 389] on div "Express CA$ 14.95" at bounding box center [174, 408] width 273 height 48
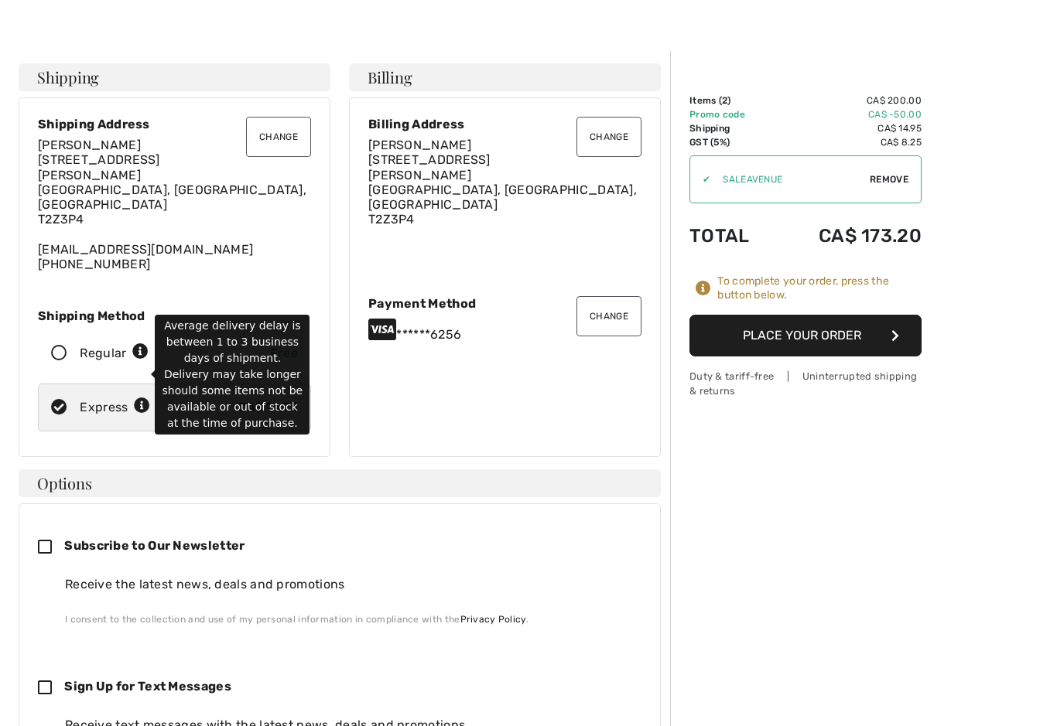
click at [147, 398] on icon at bounding box center [142, 406] width 16 height 16
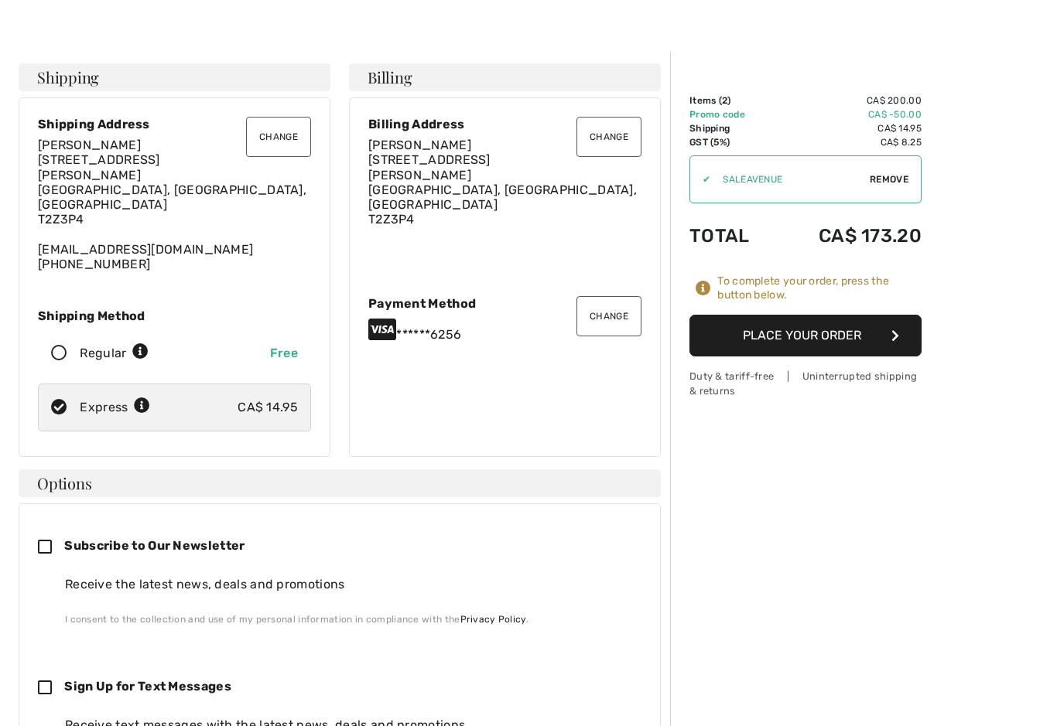
click at [137, 398] on icon at bounding box center [142, 406] width 16 height 16
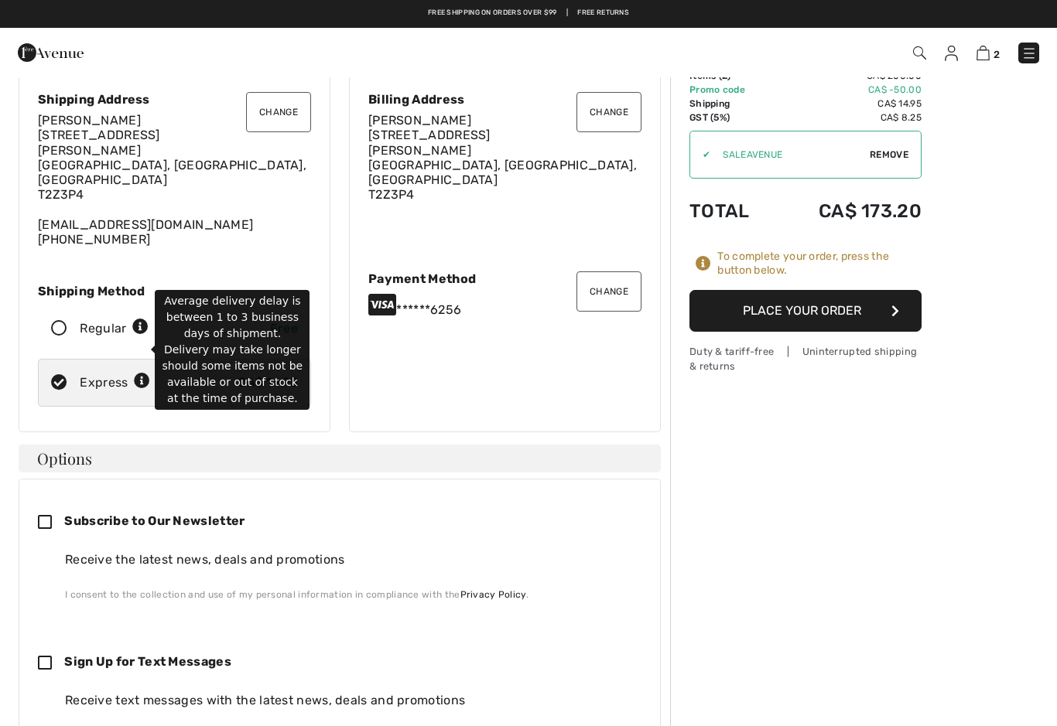
scroll to position [38, 0]
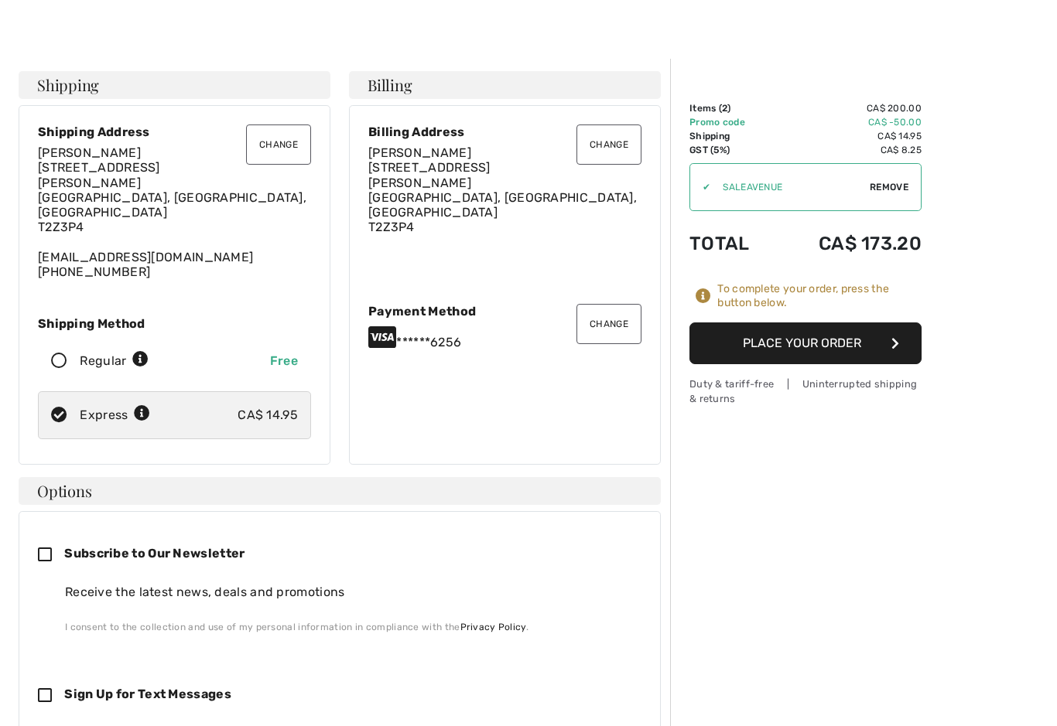
scroll to position [17, 0]
click at [843, 354] on button "Place Your Order" at bounding box center [805, 344] width 232 height 42
